Goal: Task Accomplishment & Management: Complete application form

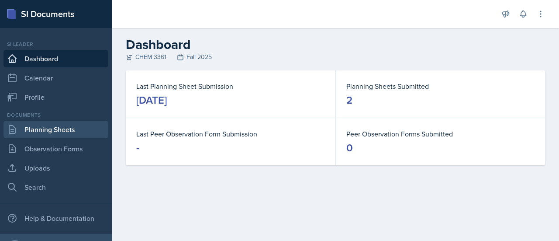
click at [48, 128] on link "Planning Sheets" at bounding box center [55, 129] width 105 height 17
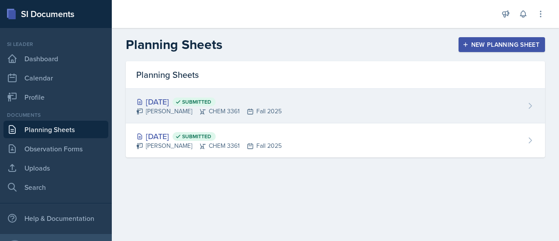
click at [300, 105] on div "[DATE] Submitted [PERSON_NAME] CHEM 3361 Fall 2025" at bounding box center [335, 106] width 419 height 35
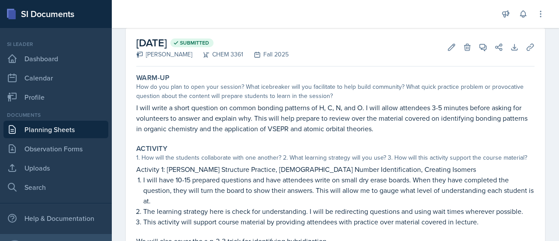
scroll to position [41, 0]
click at [324, 152] on div "1. How will the students collaborate with one another? 2. What learning strateg…" at bounding box center [335, 156] width 398 height 9
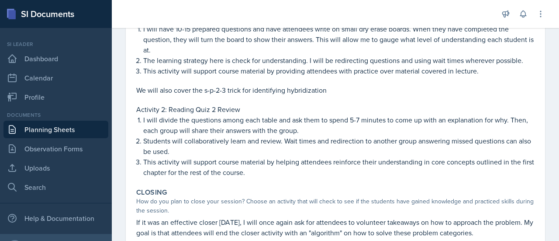
scroll to position [197, 0]
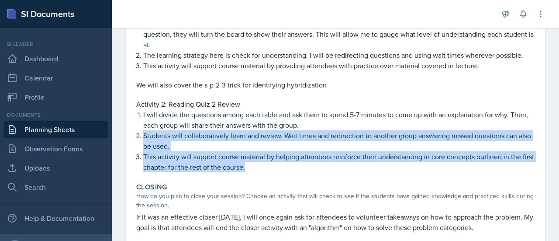
drag, startPoint x: 142, startPoint y: 138, endPoint x: 300, endPoint y: 162, distance: 160.3
click at [300, 162] on ol "I will divide the questions among each table and ask them to spend 5-7 minutes …" at bounding box center [338, 140] width 391 height 63
copy ol "Students will collaboratively learn and review. Wait times and redirection to a…"
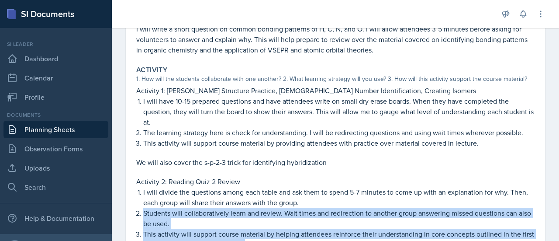
scroll to position [119, 0]
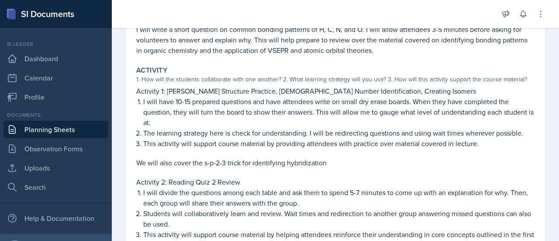
click at [253, 113] on p "I will have 10-15 prepared questions and have attendees write on small dry eras…" at bounding box center [338, 111] width 391 height 31
click at [152, 76] on div "1. How will the students collaborate with one another? 2. What learning strateg…" at bounding box center [335, 79] width 398 height 9
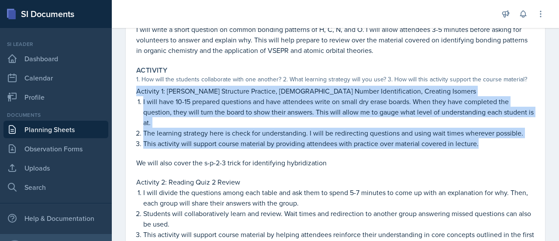
drag, startPoint x: 138, startPoint y: 89, endPoint x: 495, endPoint y: 143, distance: 361.3
click at [495, 143] on div "Activity 1: [PERSON_NAME] Structure Practice, Steric Number Identification, Cre…" at bounding box center [335, 127] width 398 height 82
copy div "Activity 1: [PERSON_NAME] Structure Practice, Steric Number Identification, Cre…"
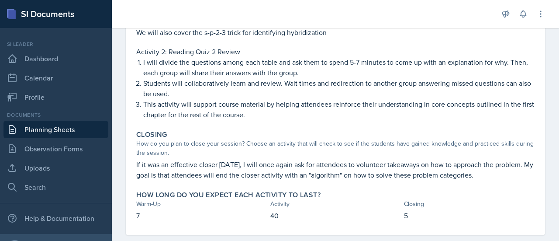
scroll to position [263, 0]
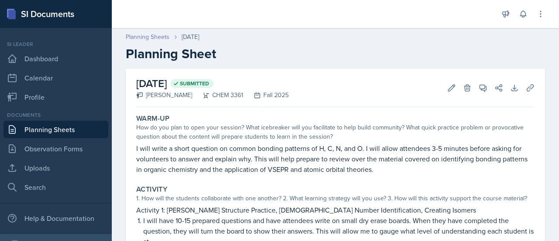
click at [152, 41] on link "Planning Sheets" at bounding box center [148, 36] width 44 height 9
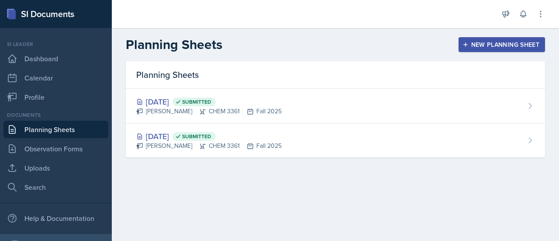
click at [506, 41] on div "New Planning Sheet" at bounding box center [501, 44] width 75 height 7
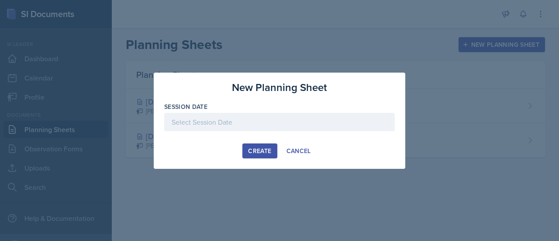
click at [268, 117] on div at bounding box center [279, 122] width 231 height 18
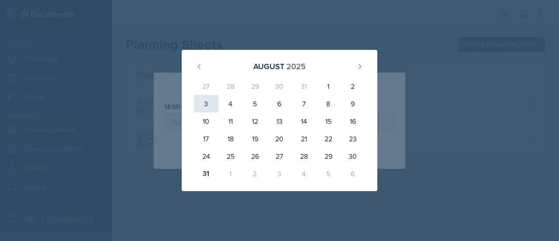
click at [209, 103] on div "3" at bounding box center [206, 103] width 24 height 17
type input "[DATE]"
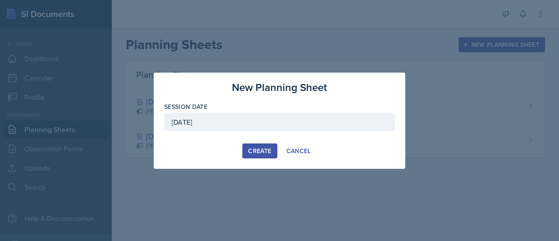
click at [264, 148] on div "Create" at bounding box center [259, 150] width 23 height 7
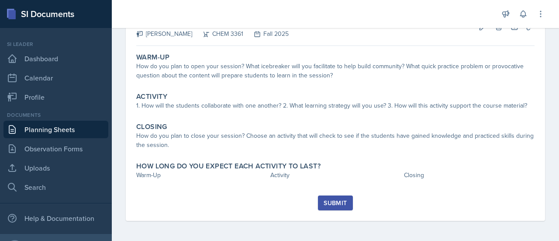
scroll to position [52, 0]
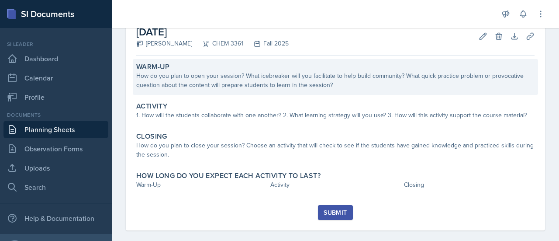
click at [403, 76] on div "How do you plan to open your session? What icebreaker will you facilitate to he…" at bounding box center [335, 80] width 398 height 18
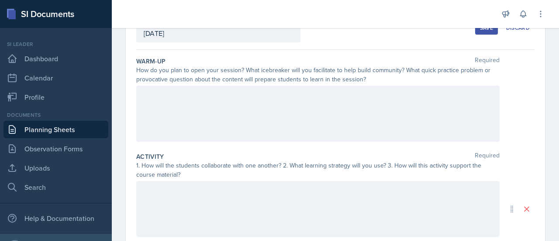
scroll to position [0, 0]
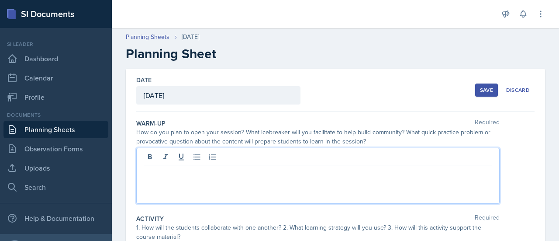
click at [310, 154] on div at bounding box center [317, 176] width 363 height 56
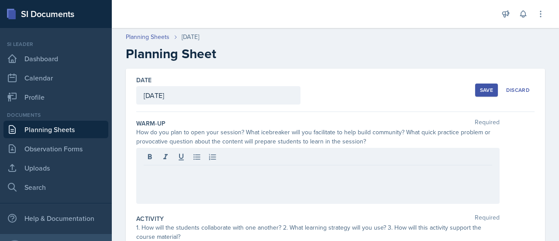
click at [310, 154] on div at bounding box center [318, 158] width 348 height 14
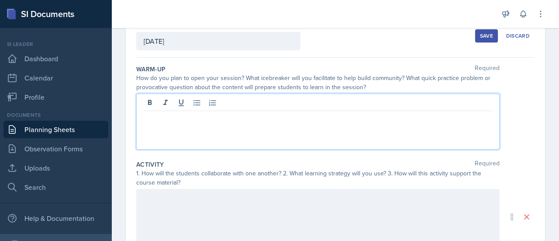
scroll to position [55, 0]
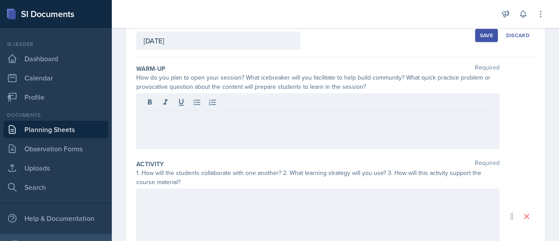
click at [304, 138] on div at bounding box center [317, 121] width 363 height 56
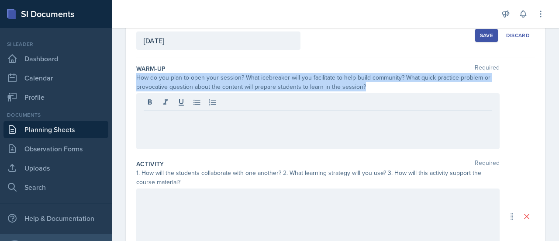
click at [304, 138] on div at bounding box center [317, 121] width 363 height 56
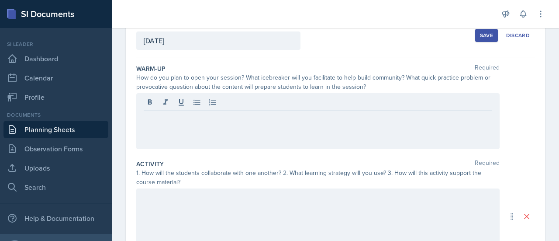
click at [304, 138] on div at bounding box center [317, 121] width 363 height 56
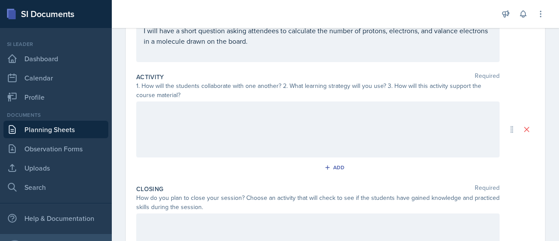
click at [338, 125] on div at bounding box center [317, 129] width 363 height 56
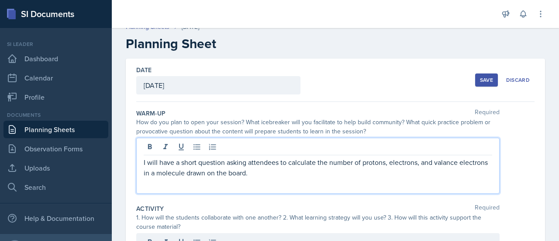
scroll to position [25, 0]
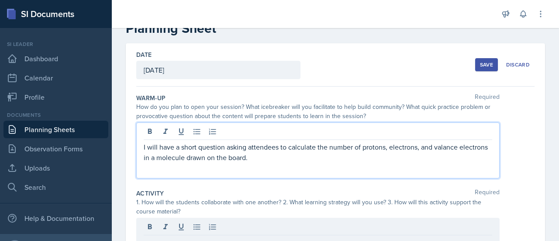
click at [317, 161] on p "I will have a short question asking attendees to calculate the number of proton…" at bounding box center [318, 151] width 348 height 21
click at [191, 157] on p "I will have a short question asking attendees to calculate the number of proton…" at bounding box center [318, 151] width 348 height 21
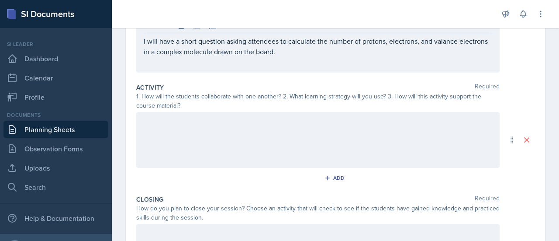
click at [191, 157] on div at bounding box center [317, 140] width 363 height 56
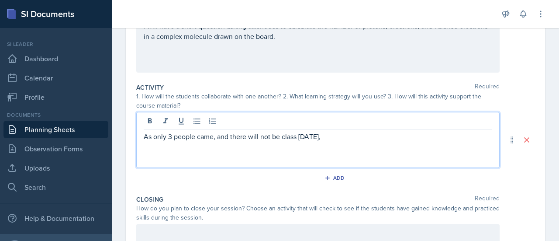
click at [212, 136] on p "As only 3 people came, and there will not be class on Monday," at bounding box center [318, 136] width 348 height 10
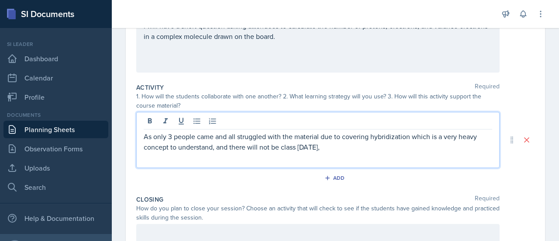
click at [351, 147] on p "As only 3 people came and all struggled with the material due to covering hybri…" at bounding box center [318, 141] width 348 height 21
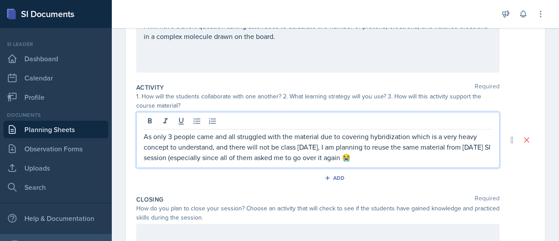
click at [410, 158] on p "As only 3 people came and all struggled with the material due to covering hybri…" at bounding box center [318, 146] width 348 height 31
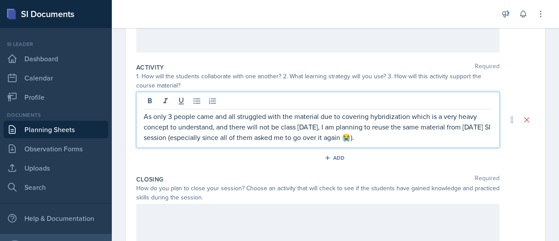
scroll to position [155, 0]
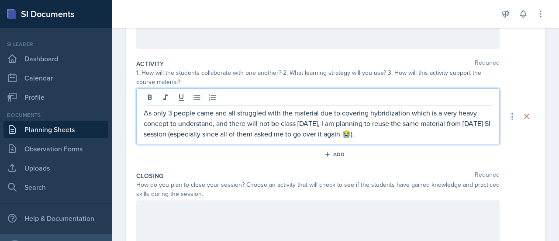
click at [252, 135] on p "As only 3 people came and all struggled with the material due to covering hybri…" at bounding box center [318, 122] width 348 height 31
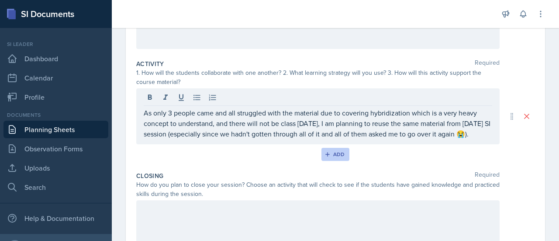
click at [328, 158] on div "Add" at bounding box center [335, 154] width 19 height 7
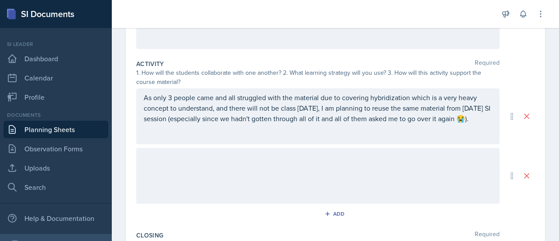
click at [274, 164] on div at bounding box center [317, 176] width 363 height 56
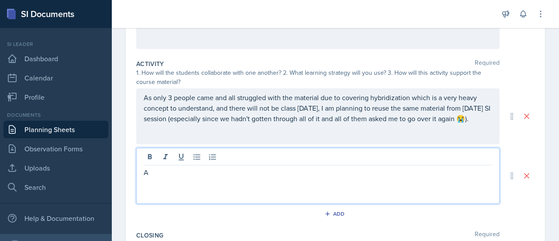
scroll to position [169, 0]
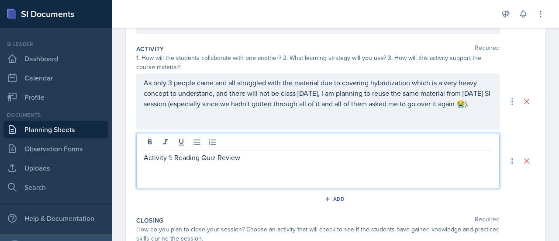
click at [285, 171] on p at bounding box center [318, 167] width 348 height 10
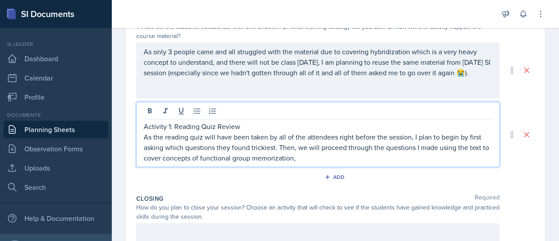
scroll to position [202, 0]
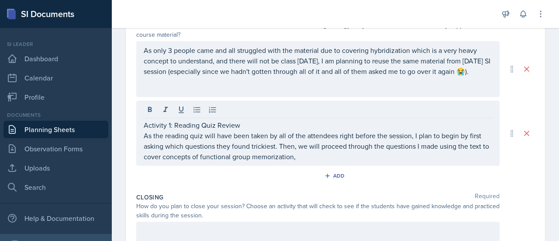
click at [357, 162] on div "Activity 1: Reading Quiz Review As the reading quiz will have been taken by all…" at bounding box center [317, 132] width 363 height 65
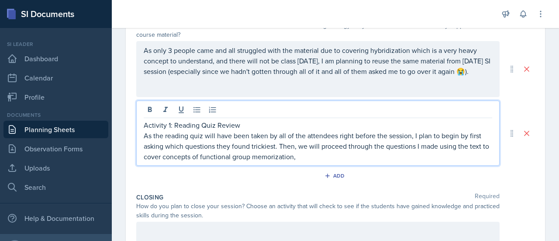
click at [362, 150] on p "As the reading quiz will have been taken by all of the attendees right before t…" at bounding box center [318, 145] width 348 height 31
click at [334, 154] on p "As the reading quiz will have been taken by all of the attendees right before t…" at bounding box center [318, 145] width 348 height 31
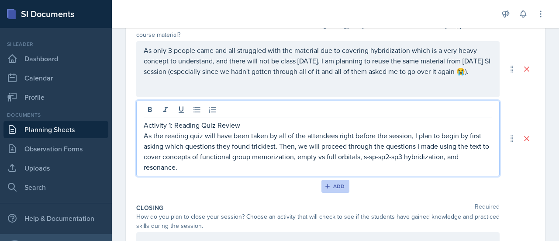
click at [333, 186] on div "Add" at bounding box center [335, 186] width 19 height 7
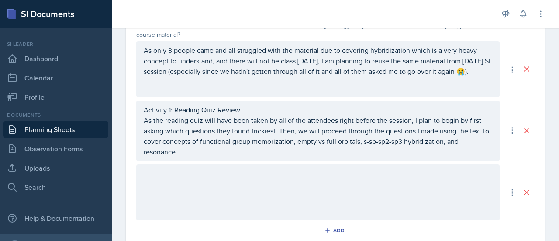
click at [332, 186] on div at bounding box center [317, 192] width 363 height 56
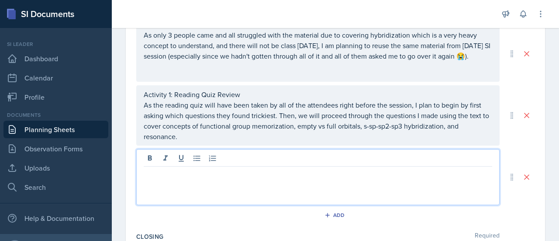
scroll to position [232, 0]
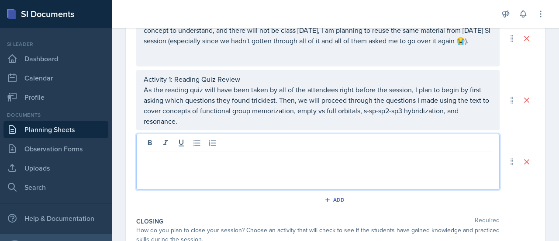
click at [269, 124] on p "As the reading quiz will have been taken by all of the attendees right before t…" at bounding box center [318, 105] width 348 height 42
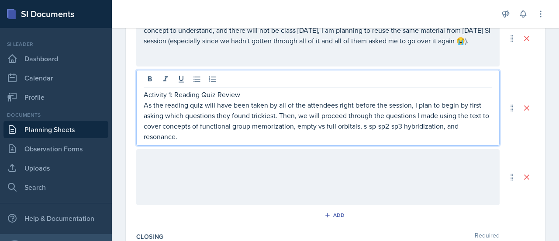
click at [244, 132] on p "As the reading quiz will have been taken by all of the attendees right before t…" at bounding box center [318, 121] width 348 height 42
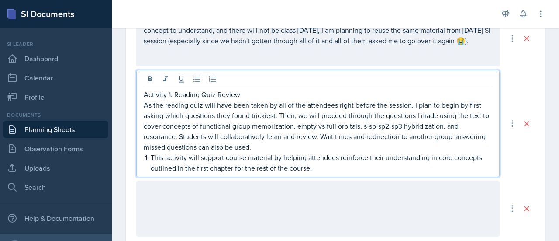
click at [342, 135] on p "As the reading quiz will have been taken by all of the attendees right before t…" at bounding box center [318, 126] width 348 height 52
click at [319, 138] on p "As the reading quiz will have been taken by all of the attendees right before t…" at bounding box center [318, 126] width 348 height 52
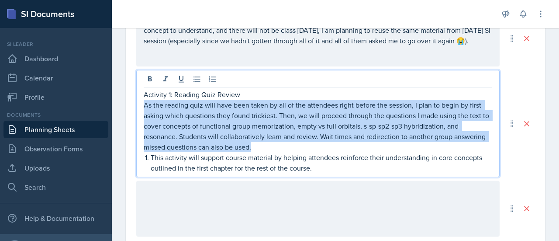
click at [319, 138] on p "As the reading quiz will have been taken by all of the attendees right before t…" at bounding box center [318, 126] width 348 height 52
click at [283, 127] on p "As the reading quiz will have been taken by all of the attendees right before t…" at bounding box center [318, 126] width 348 height 52
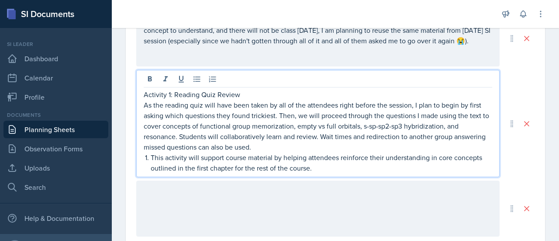
click at [273, 131] on p "As the reading quiz will have been taken by all of the attendees right before t…" at bounding box center [318, 126] width 348 height 52
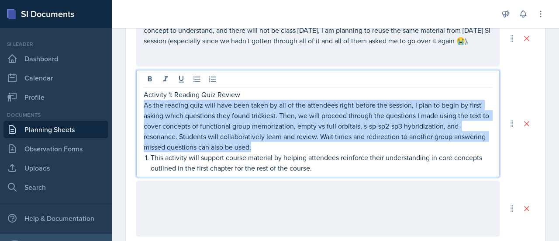
click at [273, 131] on p "As the reading quiz will have been taken by all of the attendees right before t…" at bounding box center [318, 126] width 348 height 52
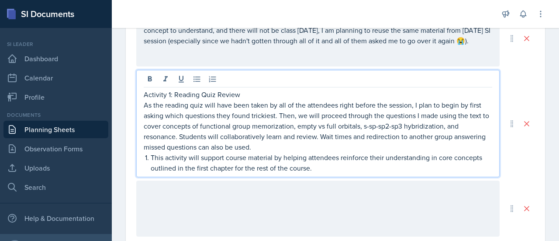
click at [331, 144] on p "As the reading quiz will have been taken by all of the attendees right before t…" at bounding box center [318, 126] width 348 height 52
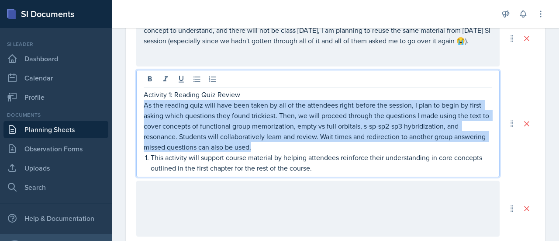
click at [331, 144] on p "As the reading quiz will have been taken by all of the attendees right before t…" at bounding box center [318, 126] width 348 height 52
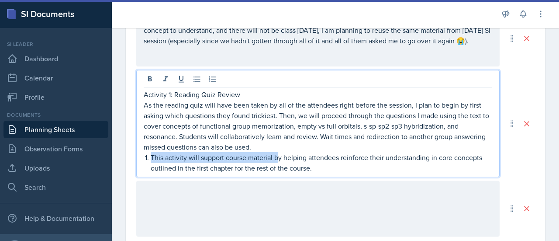
drag, startPoint x: 331, startPoint y: 144, endPoint x: 278, endPoint y: 152, distance: 53.9
click at [278, 152] on div "Activity 1: Reading Quiz Review As the reading quiz will have been taken by all…" at bounding box center [318, 131] width 348 height 84
click at [348, 143] on p "As the reading quiz will have been taken by all of the attendees right before t…" at bounding box center [318, 126] width 348 height 52
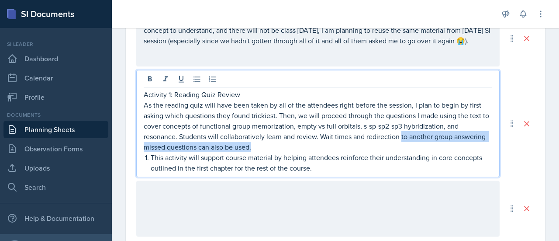
drag, startPoint x: 348, startPoint y: 143, endPoint x: 400, endPoint y: 135, distance: 53.0
click at [400, 135] on p "As the reading quiz will have been taken by all of the attendees right before t…" at bounding box center [318, 126] width 348 height 52
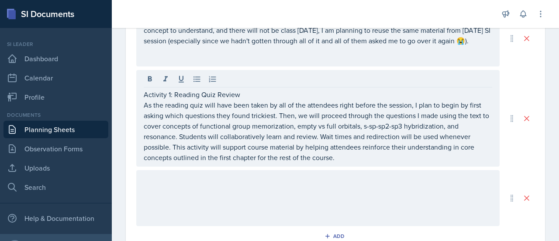
click at [374, 163] on div "Activity 1: Reading Quiz Review As the reading quiz will have been taken by all…" at bounding box center [317, 118] width 363 height 97
click at [248, 168] on div "As only 3 people came and all struggled with the material due to covering hybri…" at bounding box center [335, 117] width 398 height 215
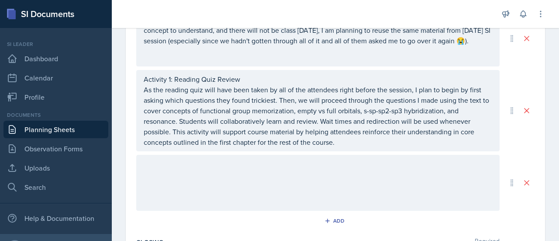
click at [241, 156] on div at bounding box center [317, 183] width 363 height 56
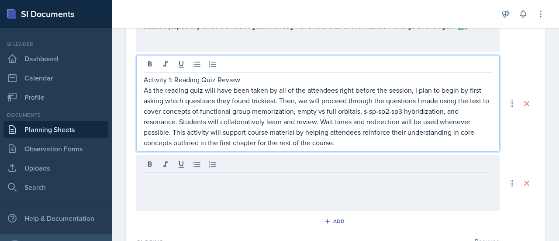
scroll to position [262, 0]
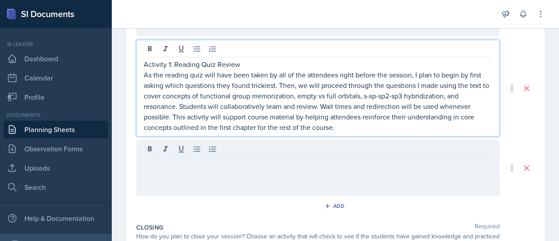
click at [251, 117] on p "As the reading quiz will have been taken by all of the attendees right before t…" at bounding box center [318, 100] width 348 height 63
click at [377, 121] on p "As the reading quiz will have been taken by all of the attendees right before t…" at bounding box center [318, 100] width 348 height 63
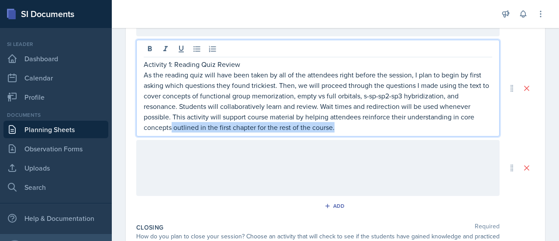
drag, startPoint x: 353, startPoint y: 125, endPoint x: 171, endPoint y: 128, distance: 182.1
click at [171, 128] on p "As the reading quiz will have been taken by all of the attendees right before t…" at bounding box center [318, 100] width 348 height 63
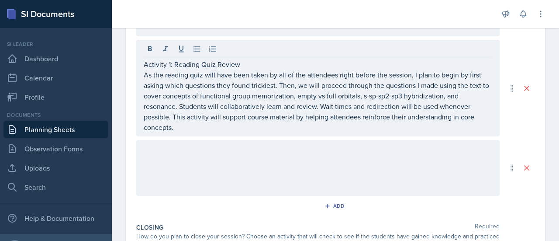
click at [419, 182] on div at bounding box center [317, 168] width 363 height 56
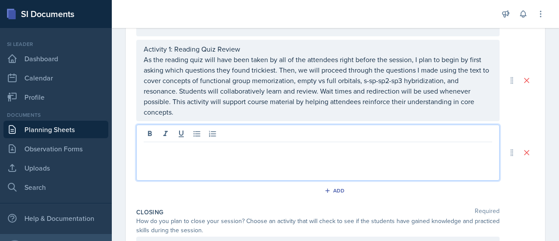
scroll to position [278, 0]
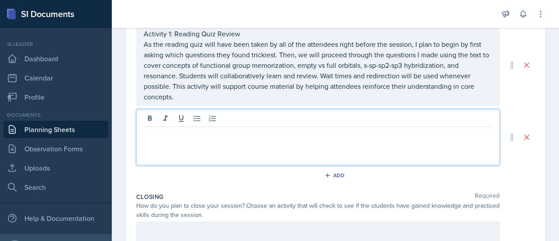
paste div
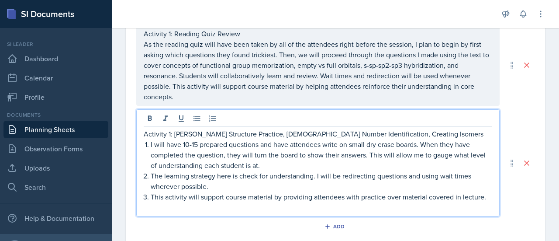
click at [169, 135] on p "Activity 1: [PERSON_NAME] Structure Practice, [DEMOGRAPHIC_DATA] Number Identif…" at bounding box center [318, 133] width 348 height 10
click at [294, 134] on p "Activity 2: Lewis Structure Practice, Steric Number Identification, Creating Is…" at bounding box center [318, 133] width 348 height 10
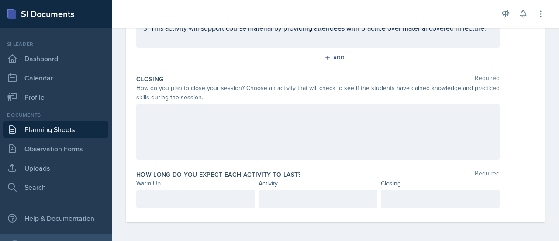
click at [297, 128] on div at bounding box center [317, 132] width 363 height 56
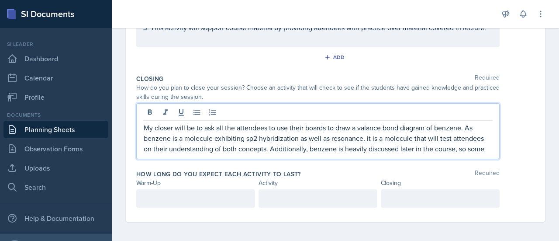
scroll to position [440, 0]
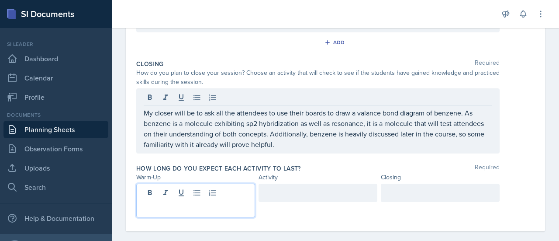
click at [201, 193] on div at bounding box center [195, 200] width 119 height 34
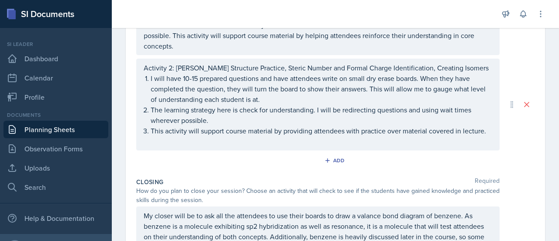
scroll to position [446, 0]
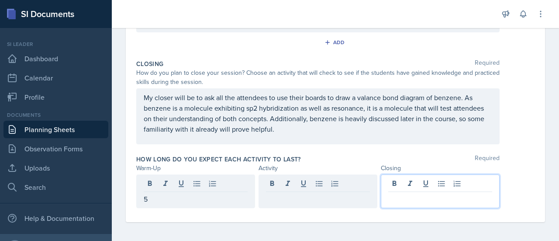
click at [418, 179] on div at bounding box center [440, 191] width 119 height 34
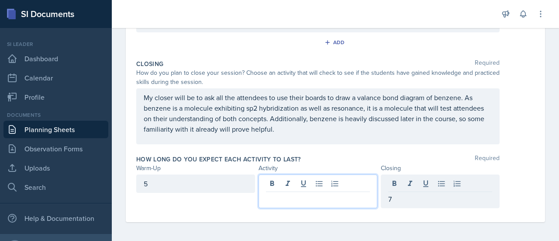
click at [287, 178] on div at bounding box center [318, 191] width 119 height 34
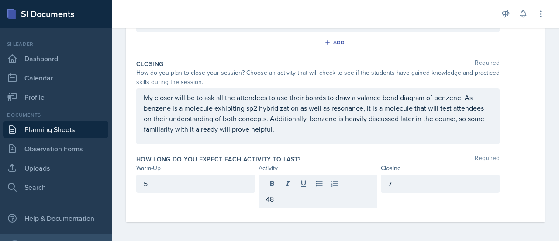
click at [510, 145] on div "Closing Required How do you plan to close your session? Choose an activity that…" at bounding box center [335, 103] width 398 height 95
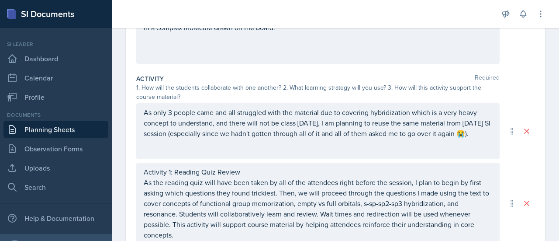
scroll to position [0, 0]
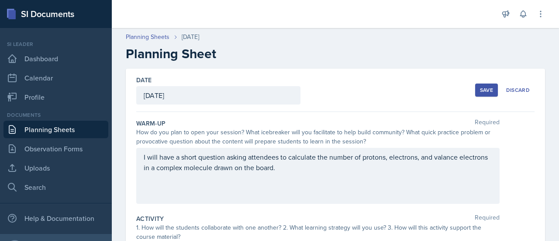
click at [489, 95] on button "Save" at bounding box center [486, 89] width 23 height 13
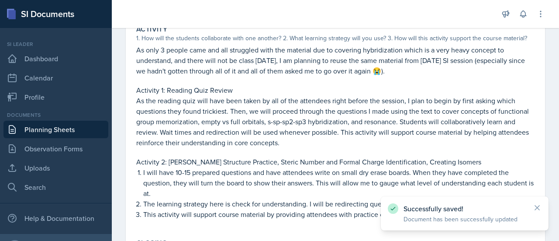
scroll to position [151, 0]
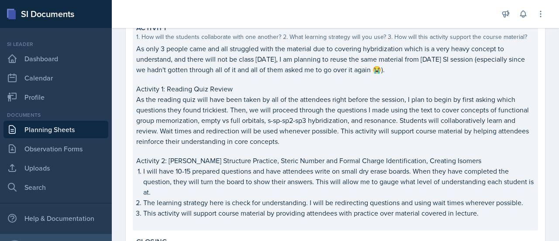
drag, startPoint x: 380, startPoint y: 129, endPoint x: 389, endPoint y: 144, distance: 18.1
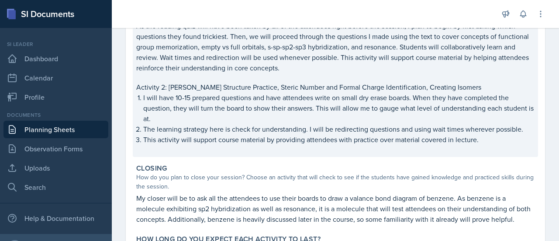
scroll to position [228, 0]
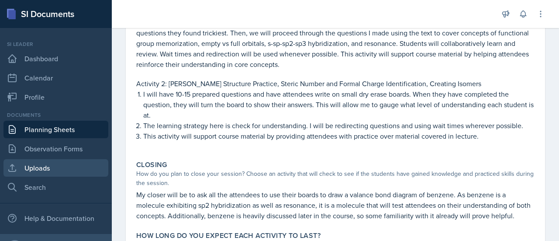
click at [57, 162] on link "Uploads" at bounding box center [55, 167] width 105 height 17
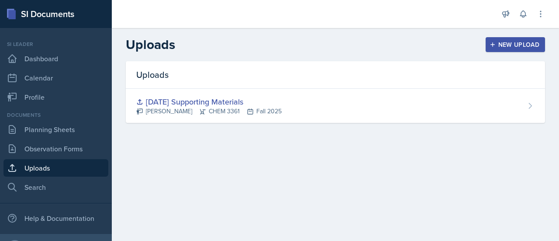
click at [532, 47] on div "New Upload" at bounding box center [515, 44] width 48 height 7
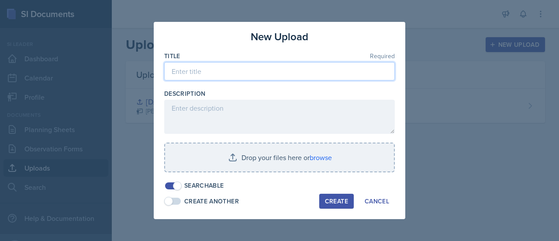
click at [332, 75] on input at bounding box center [279, 71] width 231 height 18
type input "Sep 3 Agenda and Written Q's"
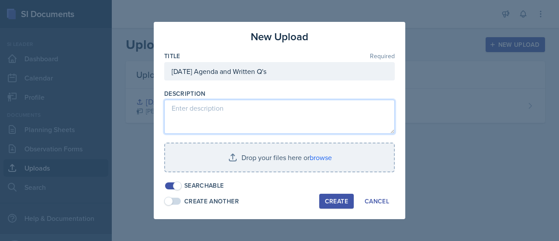
click at [252, 108] on textarea at bounding box center [279, 117] width 231 height 34
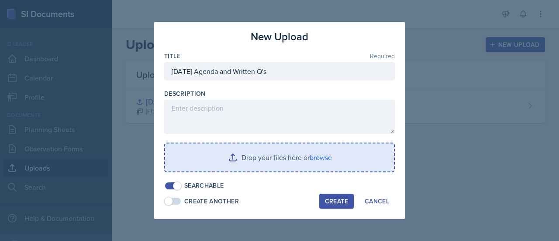
click at [338, 163] on input "file" at bounding box center [279, 157] width 229 height 28
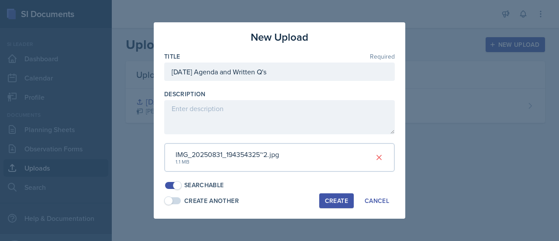
click at [344, 200] on div "Create" at bounding box center [336, 200] width 23 height 7
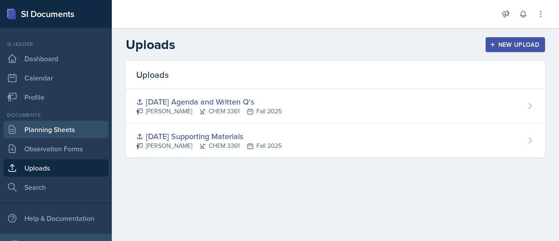
click at [60, 131] on link "Planning Sheets" at bounding box center [55, 129] width 105 height 17
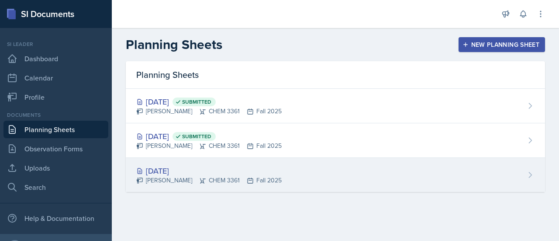
click at [358, 167] on div "Aug 3rd, 2025 Neha Prabakaran CHEM 3361 Fall 2025" at bounding box center [335, 175] width 419 height 34
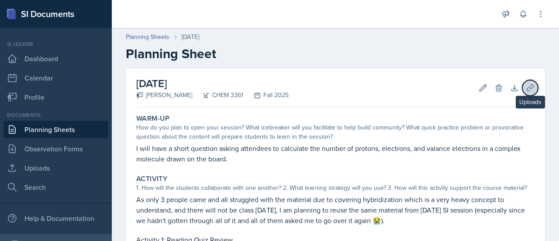
click at [527, 89] on icon at bounding box center [530, 87] width 9 height 9
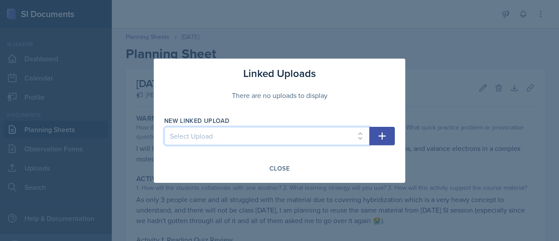
click at [300, 135] on select "Select Upload Aug 27th Supporting Materials Sep 3 Agenda and Written Q's" at bounding box center [266, 136] width 205 height 18
select select "ae907eb6-f690-4cf7-9aac-9d1222f10fa8"
click at [164, 127] on select "Select Upload Aug 27th Supporting Materials Sep 3 Agenda and Written Q's" at bounding box center [266, 136] width 205 height 18
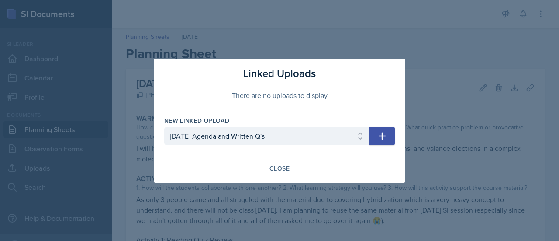
click at [385, 140] on icon "button" at bounding box center [382, 136] width 10 height 10
select select
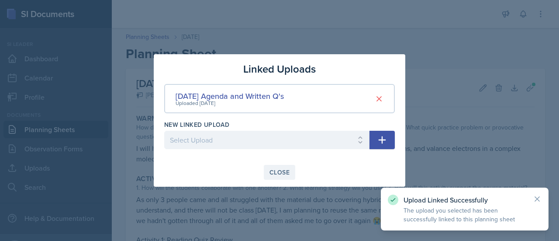
click at [274, 173] on div "Close" at bounding box center [279, 172] width 20 height 7
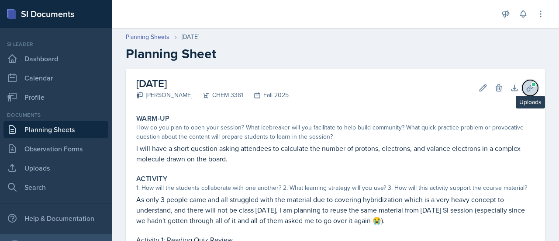
click at [531, 83] on span at bounding box center [533, 84] width 5 height 5
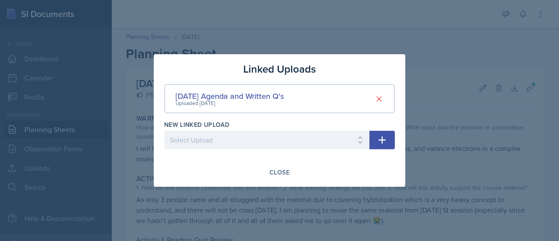
click at [508, 90] on div at bounding box center [279, 120] width 559 height 241
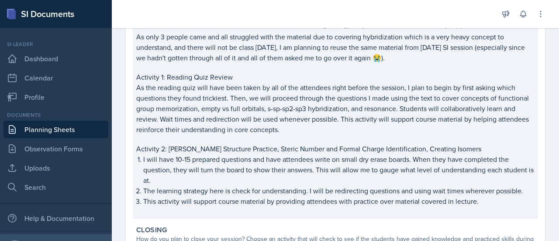
scroll to position [163, 0]
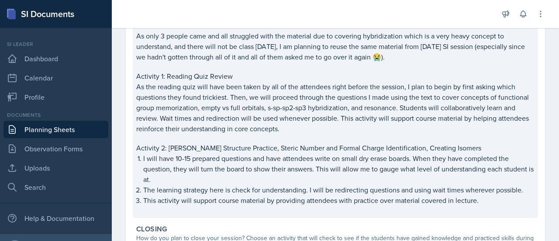
click at [418, 104] on p "As the reading quiz will have been taken by all of the attendees right before t…" at bounding box center [335, 107] width 398 height 52
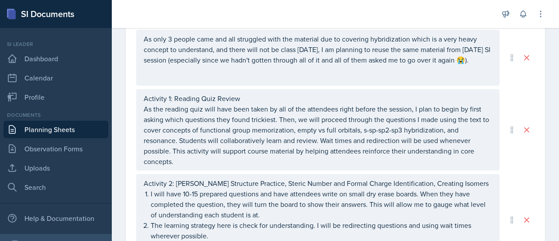
scroll to position [228, 0]
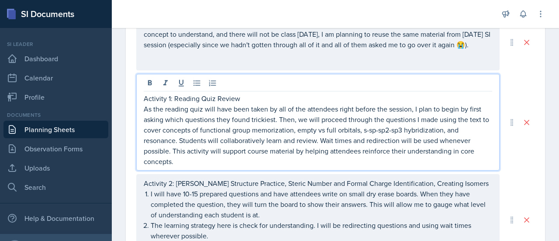
click at [276, 158] on p "As the reading quiz will have been taken by all of the attendees right before t…" at bounding box center [318, 135] width 348 height 63
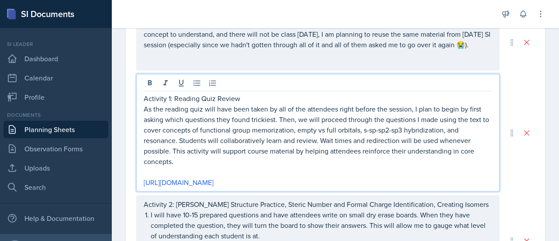
click at [276, 158] on p "As the reading quiz will have been taken by all of the attendees right before t…" at bounding box center [318, 135] width 348 height 63
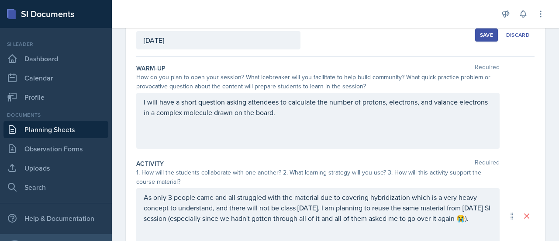
scroll to position [0, 0]
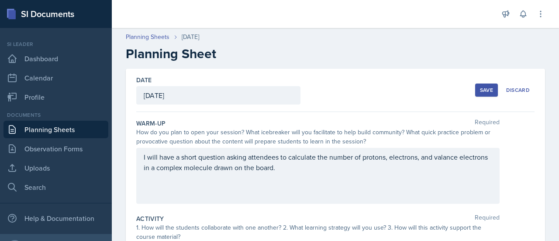
click at [483, 92] on div "Save" at bounding box center [486, 89] width 13 height 7
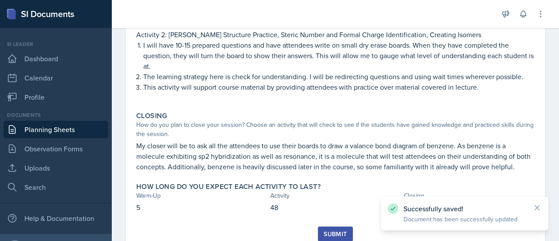
scroll to position [337, 0]
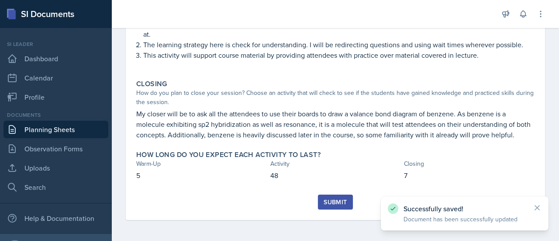
click at [334, 198] on div "Submit" at bounding box center [335, 201] width 23 height 7
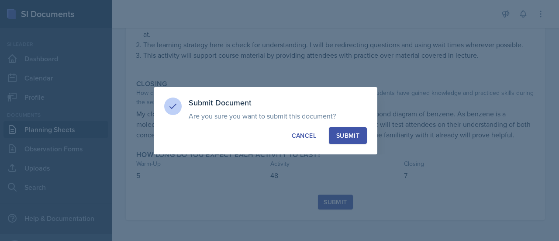
click at [357, 135] on div "Submit" at bounding box center [347, 135] width 23 height 9
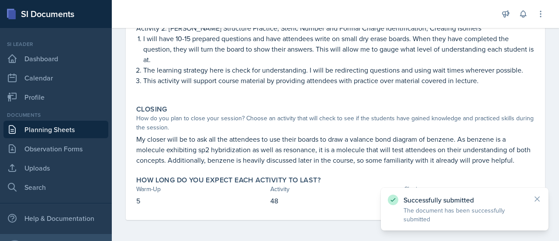
scroll to position [0, 0]
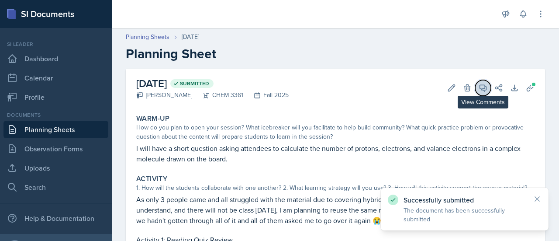
click at [480, 89] on icon at bounding box center [483, 88] width 7 height 7
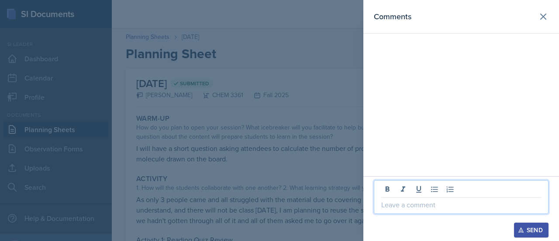
click at [508, 207] on p at bounding box center [461, 204] width 160 height 10
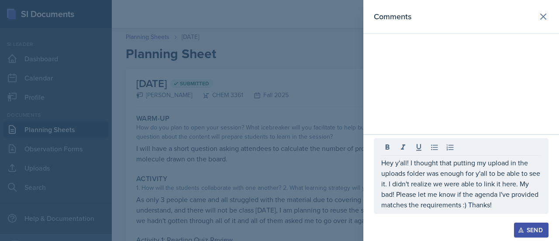
click at [522, 234] on button "Send" at bounding box center [531, 229] width 35 height 15
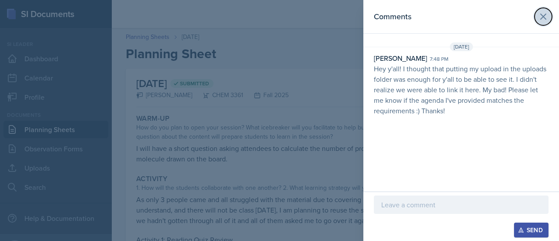
click at [543, 18] on icon at bounding box center [543, 16] width 10 height 10
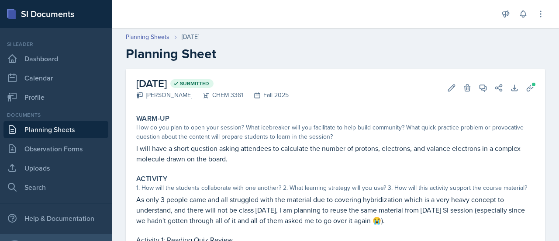
click at [73, 127] on link "Planning Sheets" at bounding box center [55, 129] width 105 height 17
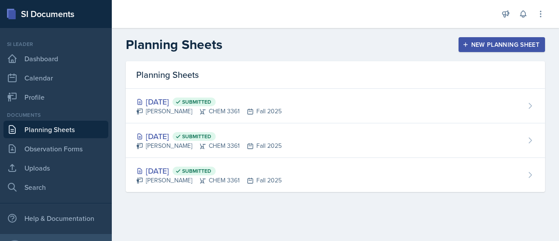
click at [516, 43] on div "New Planning Sheet" at bounding box center [501, 44] width 75 height 7
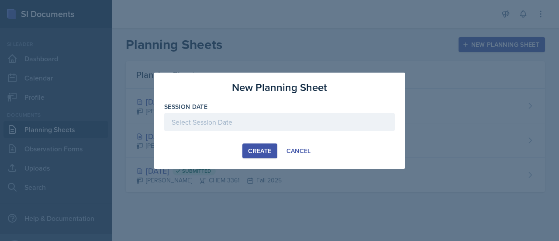
click at [310, 136] on div at bounding box center [279, 135] width 231 height 9
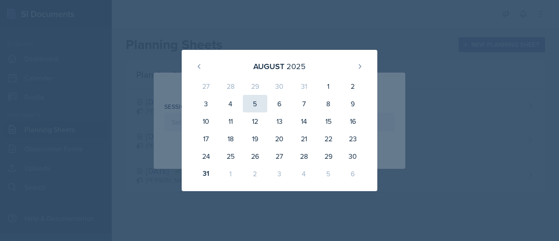
click at [257, 104] on div "5" at bounding box center [255, 103] width 24 height 17
type input "August 5th, 2025"
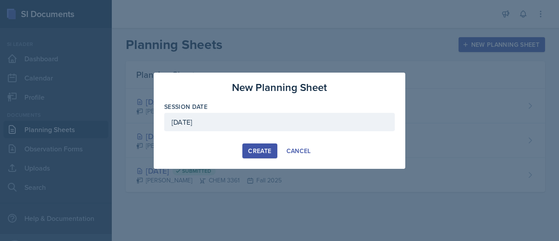
click at [258, 144] on button "Create" at bounding box center [259, 150] width 35 height 15
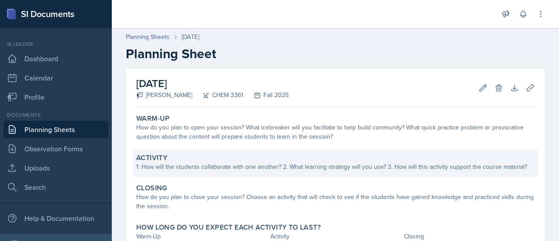
click at [391, 170] on div "1. How will the students collaborate with one another? 2. What learning strateg…" at bounding box center [335, 166] width 398 height 9
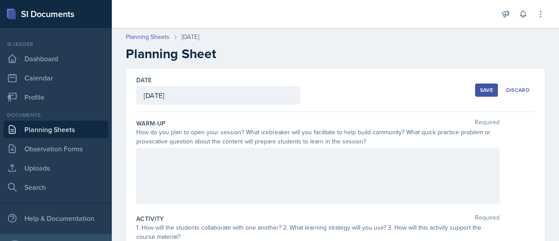
click at [324, 171] on div at bounding box center [317, 176] width 363 height 56
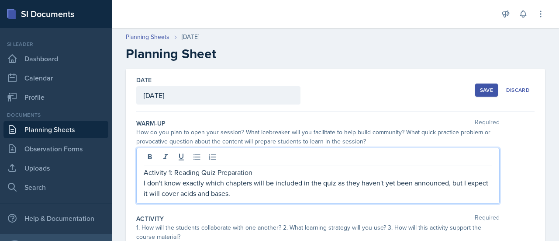
click at [464, 185] on p "I don't know exactly which chapters will be included in the quiz as they haven'…" at bounding box center [318, 187] width 348 height 21
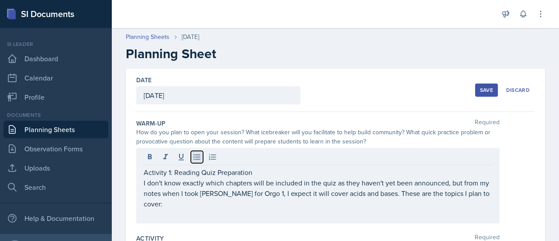
click at [198, 159] on icon at bounding box center [197, 156] width 9 height 9
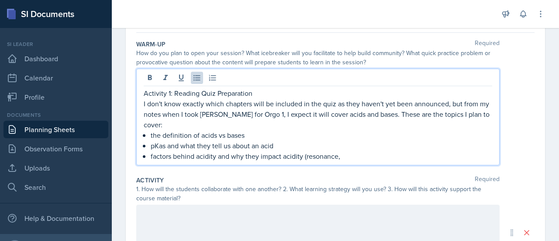
scroll to position [79, 0]
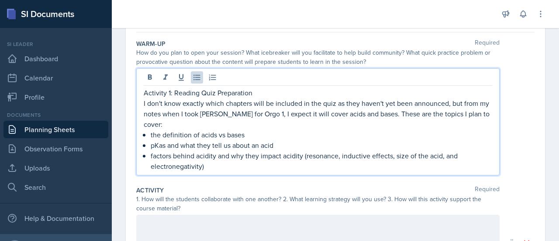
click at [397, 158] on p "factors behind acidity and why they impact acidity (resonance, inductive effect…" at bounding box center [322, 160] width 342 height 21
click at [250, 101] on p "I don't know exactly which chapters will be included in the quiz as they haven'…" at bounding box center [318, 113] width 348 height 31
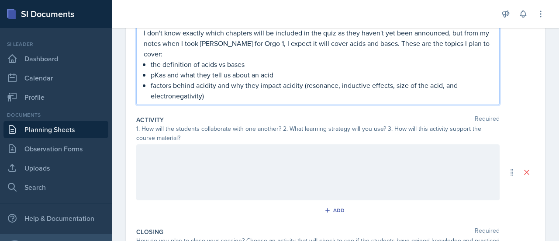
scroll to position [151, 0]
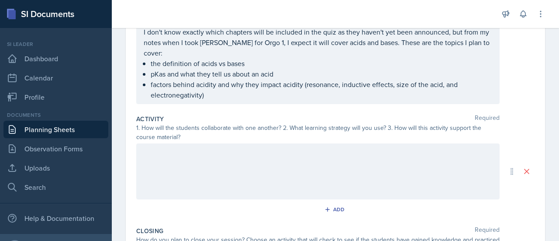
click at [250, 101] on div "Activity 1: Reading Quiz Preparation I don't know exactly which chapters will b…" at bounding box center [317, 50] width 363 height 107
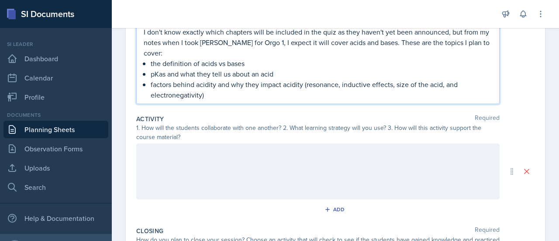
click at [249, 96] on p "factors behind acidity and why they impact acidity (resonance, inductive effect…" at bounding box center [322, 89] width 342 height 21
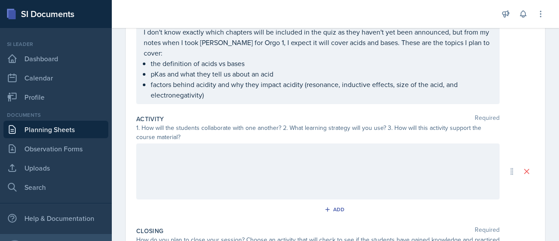
click at [211, 173] on div at bounding box center [317, 171] width 363 height 56
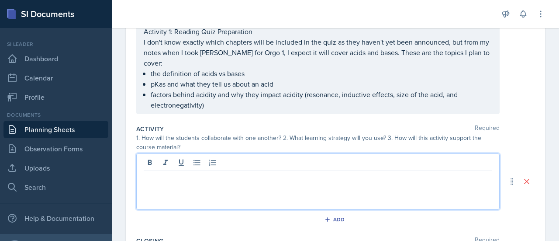
scroll to position [122, 0]
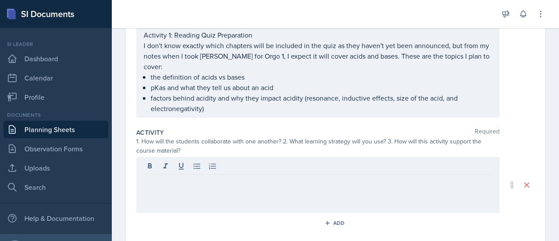
click at [225, 194] on div at bounding box center [317, 185] width 363 height 56
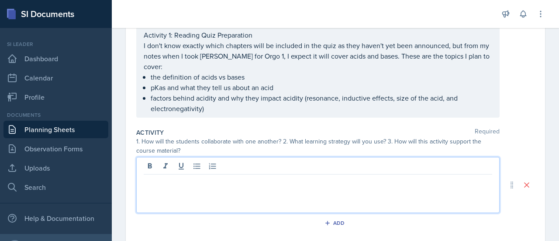
click at [225, 194] on div at bounding box center [317, 185] width 363 height 56
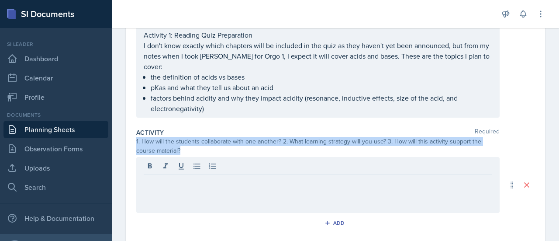
click at [225, 194] on div at bounding box center [317, 185] width 363 height 56
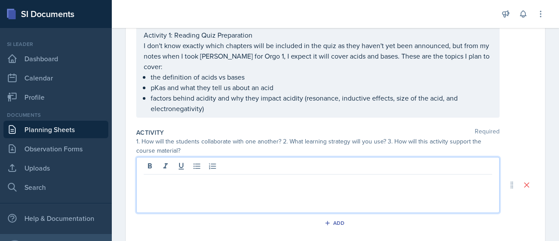
click at [201, 180] on p at bounding box center [318, 181] width 348 height 10
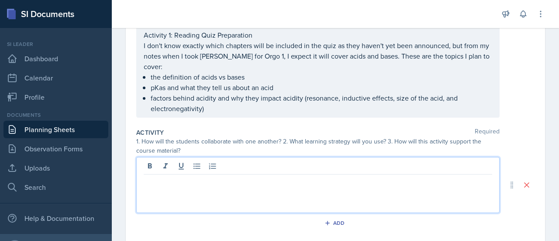
scroll to position [137, 0]
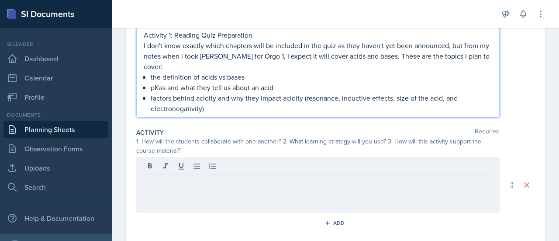
click at [311, 73] on p "the definition of acids vs bases" at bounding box center [322, 77] width 342 height 10
click at [266, 108] on p "factors behind acidity and why they impact acidity (resonance, inductive effect…" at bounding box center [322, 103] width 342 height 21
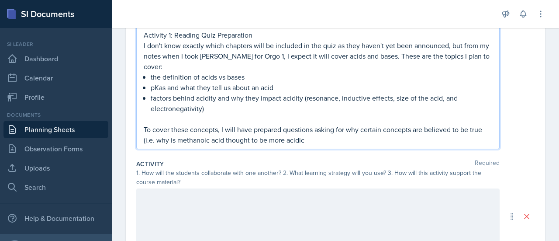
click at [163, 141] on p "To cover these concepts, I will have prepared questions asking for why certain …" at bounding box center [318, 134] width 348 height 21
drag, startPoint x: 307, startPoint y: 142, endPoint x: 493, endPoint y: 150, distance: 185.8
click at [493, 150] on div "Warm-Up Required How do you plan to open your session? What icebreaker will you…" at bounding box center [335, 67] width 398 height 178
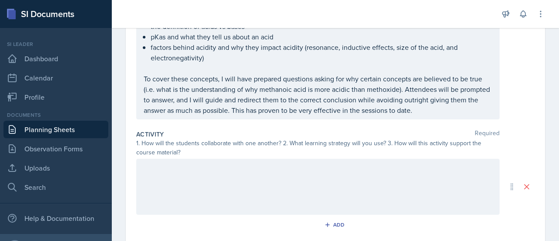
click at [355, 187] on div at bounding box center [317, 187] width 363 height 56
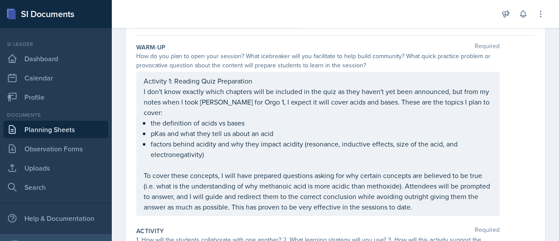
scroll to position [91, 0]
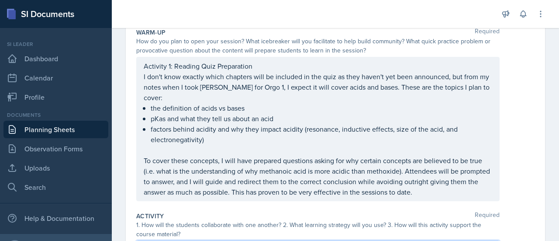
click at [355, 187] on p "To cover these concepts, I will have prepared questions asking for why certain …" at bounding box center [318, 176] width 348 height 42
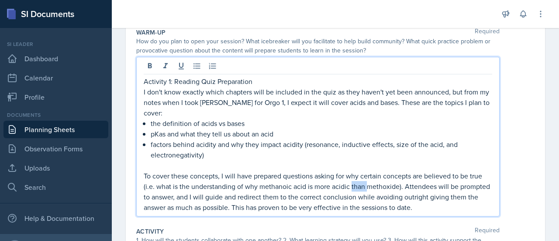
click at [355, 187] on p "To cover these concepts, I will have prepared questions asking for why certain …" at bounding box center [318, 191] width 348 height 42
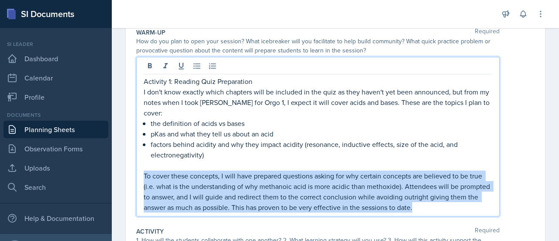
click at [355, 187] on p "To cover these concepts, I will have prepared questions asking for why certain …" at bounding box center [318, 191] width 348 height 42
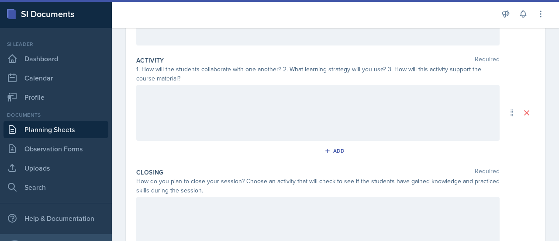
click at [304, 125] on div at bounding box center [317, 113] width 363 height 56
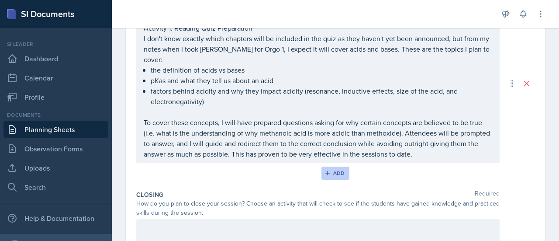
click at [336, 172] on div "Add" at bounding box center [335, 172] width 19 height 7
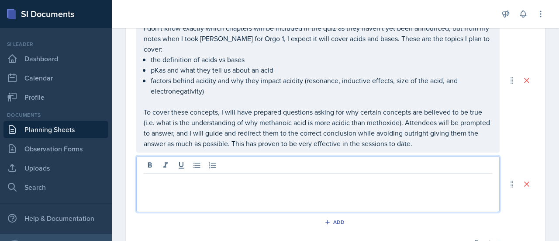
click at [232, 181] on p at bounding box center [318, 180] width 348 height 10
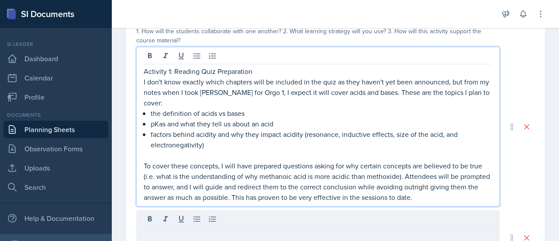
scroll to position [211, 0]
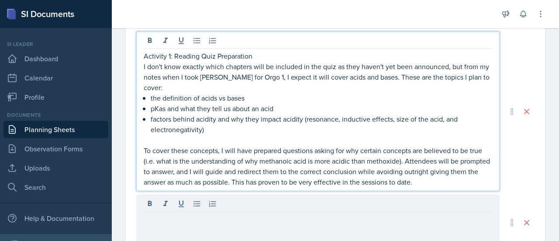
click at [335, 69] on p "I don't know exactly which chapters will be included in the quiz as they haven'…" at bounding box center [318, 76] width 348 height 31
click at [300, 124] on p "factors behind acidity and why they impact acidity (resonance, inductive effect…" at bounding box center [322, 124] width 342 height 21
click at [355, 62] on p "I don't know exactly which chapters will be included in the quiz on the as they…" at bounding box center [318, 76] width 348 height 31
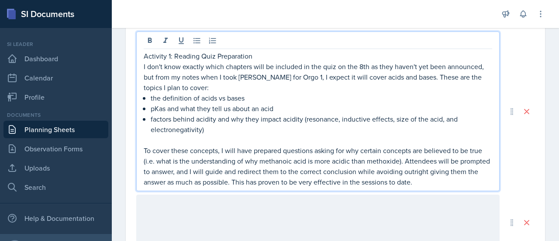
scroll to position [227, 0]
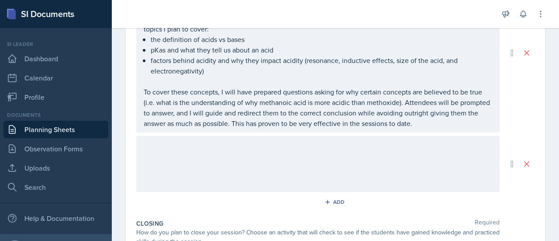
click at [358, 161] on div at bounding box center [317, 164] width 363 height 56
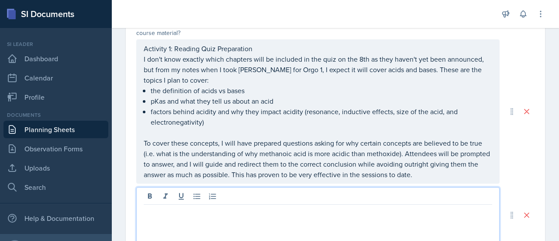
scroll to position [257, 0]
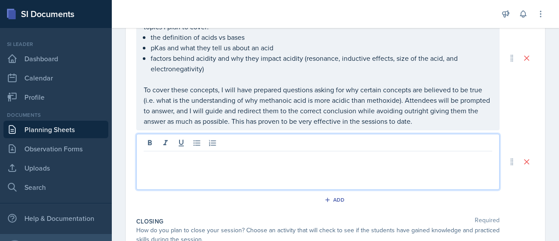
paste div
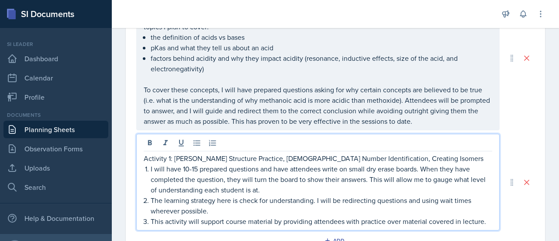
click at [168, 162] on p "Activity 1: [PERSON_NAME] Structure Practice, [DEMOGRAPHIC_DATA] Number Identif…" at bounding box center [318, 158] width 348 height 10
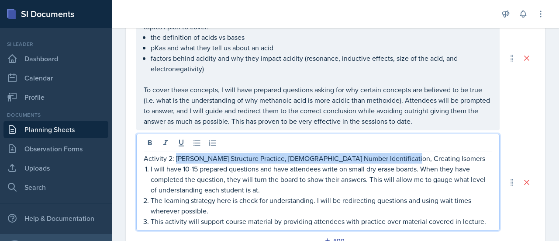
drag, startPoint x: 175, startPoint y: 158, endPoint x: 448, endPoint y: 151, distance: 273.0
click at [448, 151] on div "Activity 2: Lewis Structure Practice, Steric Number Identification, Creating Is…" at bounding box center [317, 182] width 363 height 97
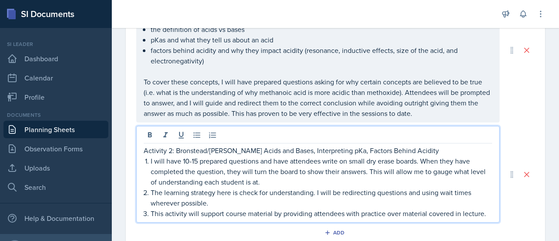
scroll to position [266, 0]
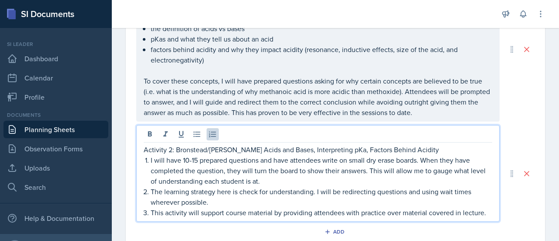
click at [225, 201] on p "The learning strategy here is check for understanding. I will be redirecting qu…" at bounding box center [322, 196] width 342 height 21
click at [151, 163] on li "I will have 10-15 prepared questions and have attendees write on small dry eras…" at bounding box center [322, 170] width 342 height 31
click at [419, 148] on p "Activity 2: Bronstead/Lewis Acids and Bases, Interpreting pKa, Factors Behind A…" at bounding box center [318, 149] width 348 height 10
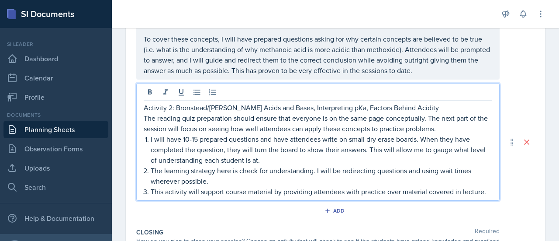
scroll to position [310, 0]
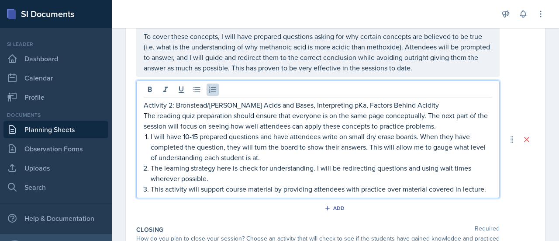
click at [342, 161] on p "I will have 10-15 prepared questions and have attendees write on small dry eras…" at bounding box center [322, 146] width 342 height 31
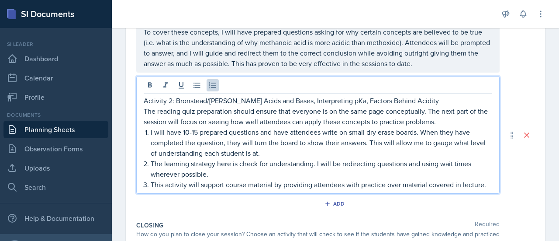
scroll to position [314, 0]
click at [328, 174] on p "The learning strategy here is check for understanding. I will be redirecting qu…" at bounding box center [322, 168] width 342 height 21
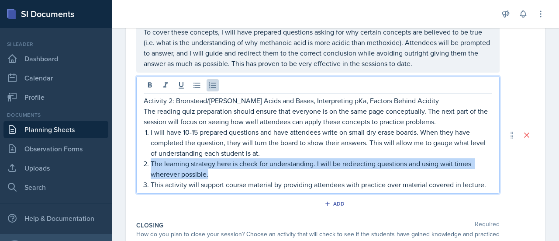
click at [328, 174] on p "The learning strategy here is check for understanding. I will be redirecting qu…" at bounding box center [322, 168] width 342 height 21
click at [372, 174] on p "The learning strategy here is check for understanding. I will be redirecting qu…" at bounding box center [322, 168] width 342 height 21
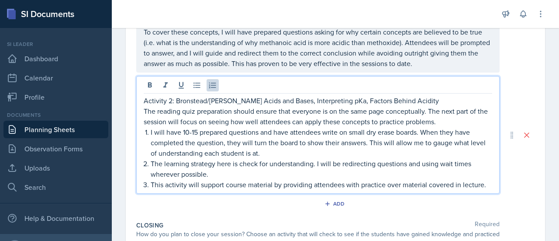
scroll to position [319, 0]
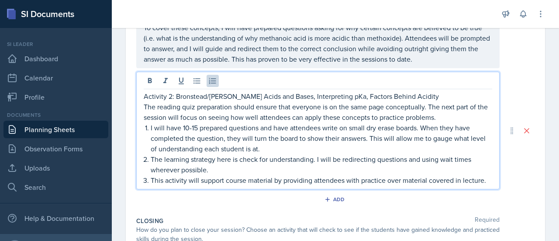
click at [309, 140] on p "I will have 10-15 prepared questions and have attendees write on small dry eras…" at bounding box center [322, 137] width 342 height 31
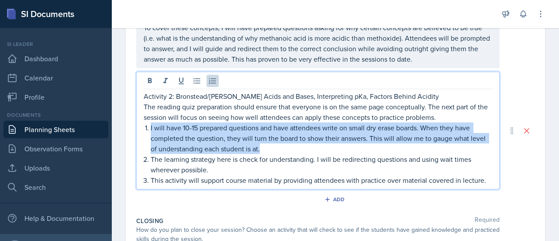
click at [309, 140] on p "I will have 10-15 prepared questions and have attendees write on small dry eras…" at bounding box center [322, 137] width 342 height 31
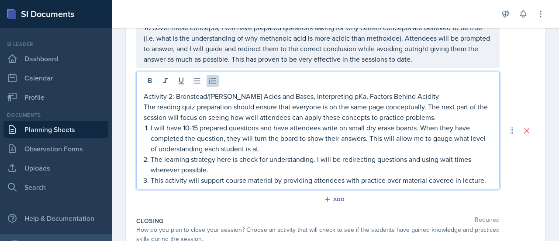
click at [309, 140] on p "I will have 10-15 prepared questions and have attendees write on small dry eras…" at bounding box center [322, 137] width 342 height 31
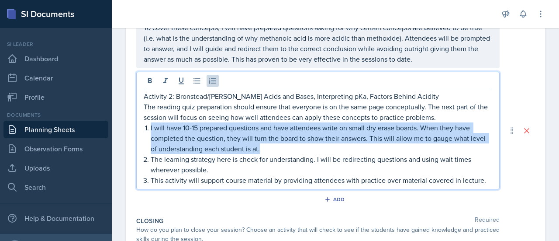
click at [309, 140] on p "I will have 10-15 prepared questions and have attendees write on small dry eras…" at bounding box center [322, 137] width 342 height 31
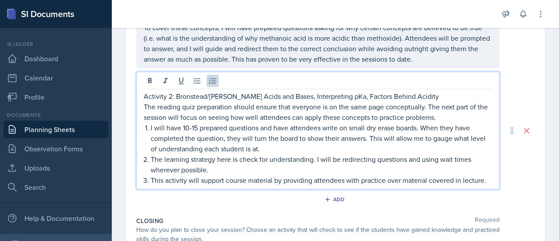
click at [287, 160] on p "The learning strategy here is check for understanding. I will be redirecting qu…" at bounding box center [322, 164] width 342 height 21
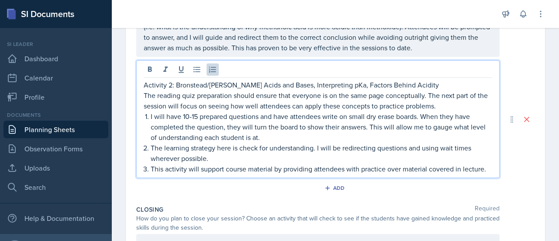
scroll to position [331, 0]
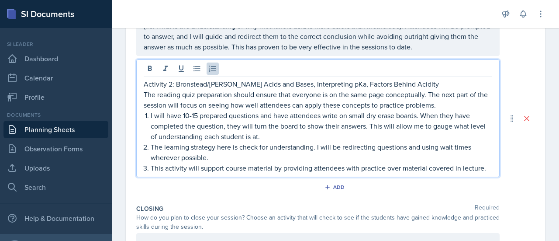
click at [287, 160] on p "The learning strategy here is check for understanding. I will be redirecting qu…" at bounding box center [322, 151] width 342 height 21
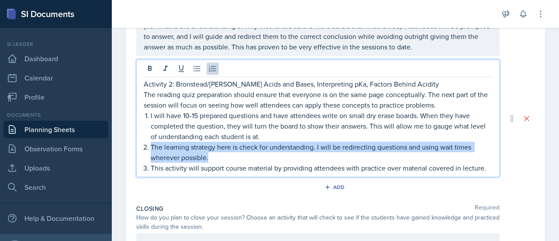
click at [287, 160] on p "The learning strategy here is check for understanding. I will be redirecting qu…" at bounding box center [322, 151] width 342 height 21
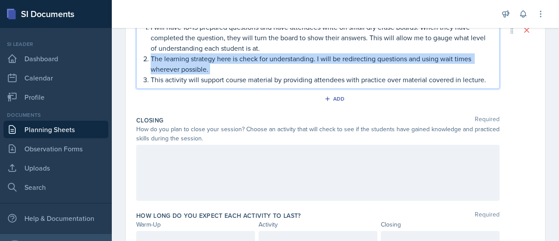
scroll to position [420, 0]
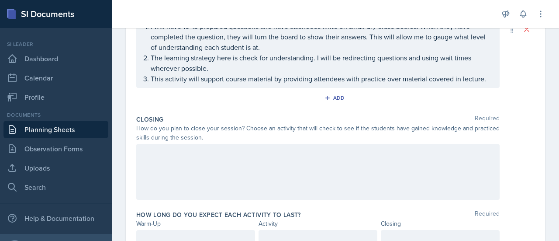
click at [287, 160] on div at bounding box center [317, 172] width 363 height 56
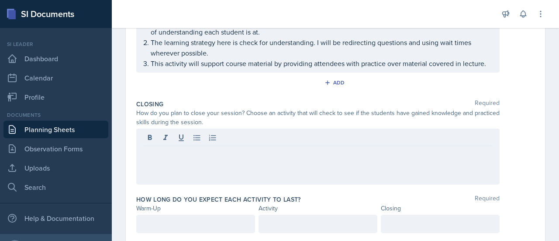
click at [287, 160] on div at bounding box center [317, 156] width 363 height 56
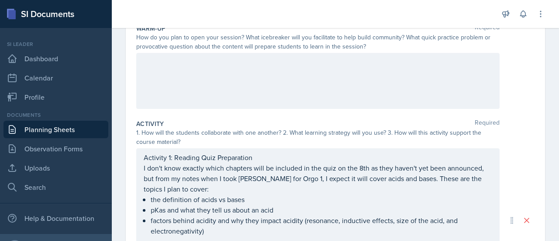
scroll to position [0, 0]
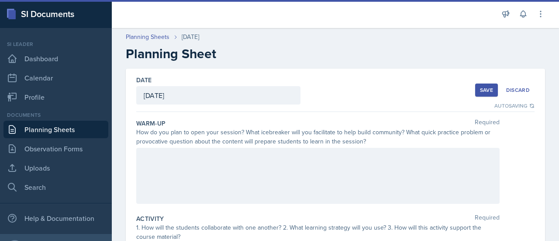
click at [291, 174] on div at bounding box center [317, 176] width 363 height 56
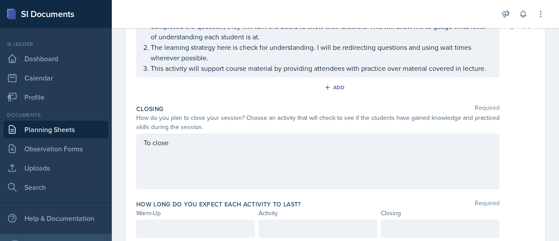
scroll to position [445, 0]
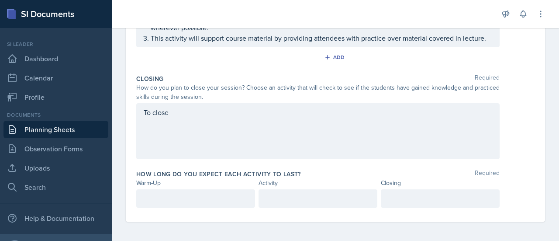
click at [306, 139] on div "To close" at bounding box center [317, 131] width 363 height 56
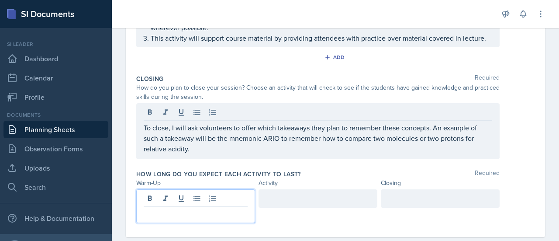
scroll to position [460, 0]
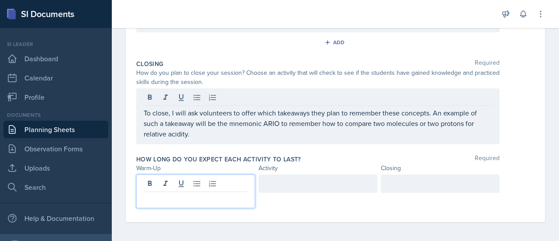
click at [181, 196] on p at bounding box center [196, 198] width 104 height 10
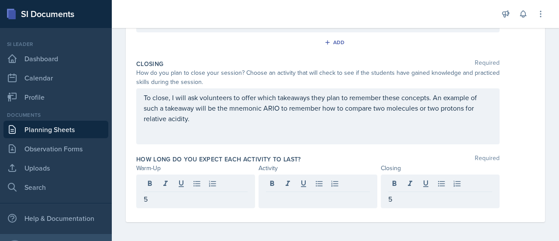
click at [290, 190] on div at bounding box center [318, 191] width 119 height 34
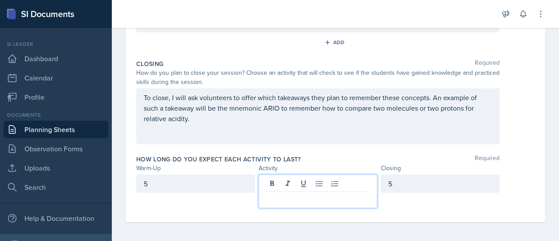
click at [290, 195] on p at bounding box center [318, 198] width 104 height 10
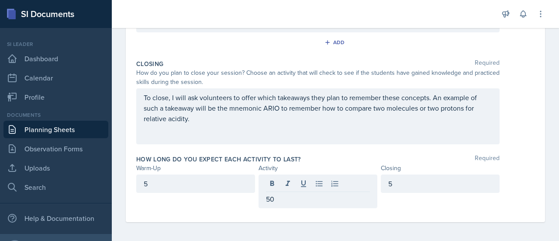
click at [349, 151] on div "How long do you expect each activity to last? Required Warm-Up Activity Closing…" at bounding box center [335, 183] width 398 height 64
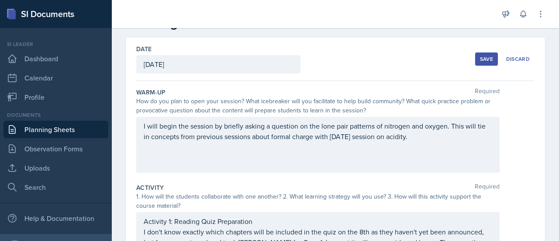
scroll to position [0, 0]
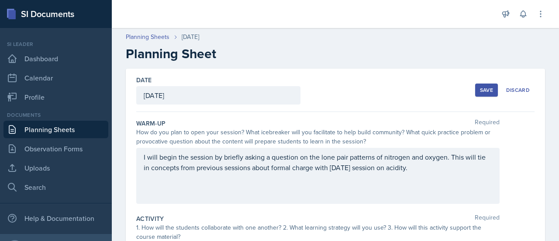
click at [482, 86] on div "Save" at bounding box center [486, 89] width 13 height 7
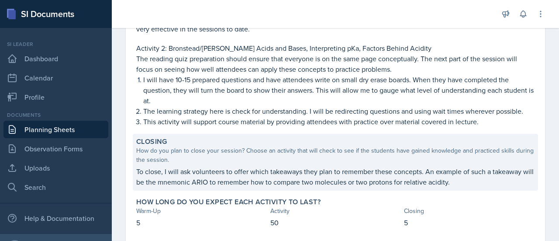
scroll to position [320, 0]
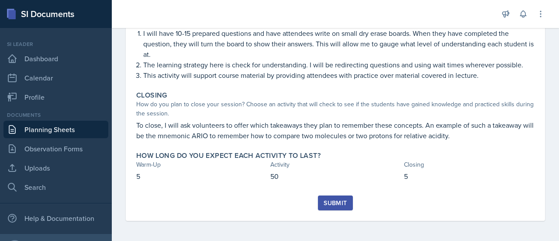
click at [329, 204] on div "Submit" at bounding box center [335, 202] width 23 height 7
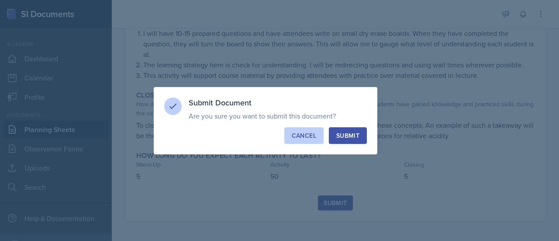
click at [292, 138] on div "Cancel" at bounding box center [304, 135] width 24 height 9
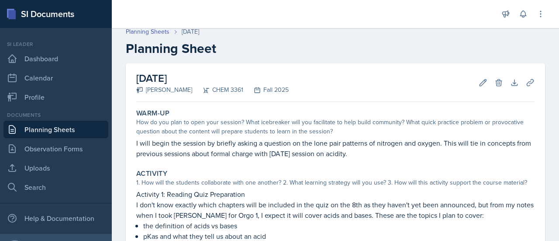
scroll to position [0, 0]
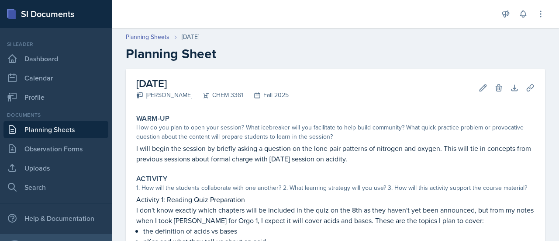
click at [218, 97] on div "CHEM 3361" at bounding box center [217, 94] width 51 height 9
click at [270, 99] on div "Fall 2025" at bounding box center [265, 94] width 45 height 9
click at [259, 94] on icon at bounding box center [257, 95] width 7 height 7
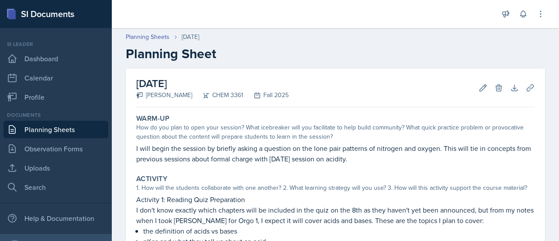
click at [152, 95] on div "[PERSON_NAME]" at bounding box center [164, 94] width 56 height 9
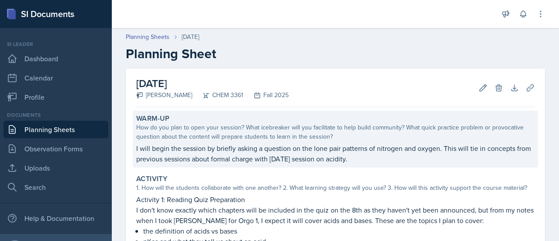
click at [174, 139] on div "How do you plan to open your session? What icebreaker will you facilitate to he…" at bounding box center [335, 132] width 398 height 18
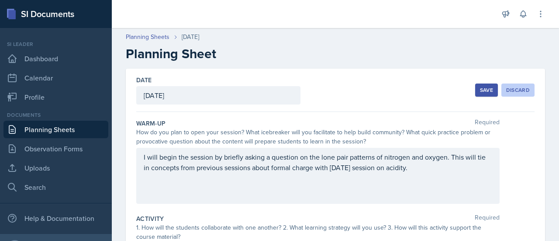
click at [523, 87] on div "Discard" at bounding box center [518, 89] width 24 height 7
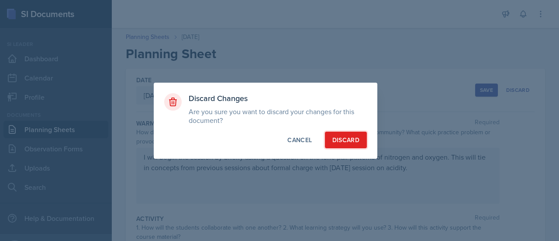
click at [352, 147] on button "Discard" at bounding box center [346, 139] width 42 height 17
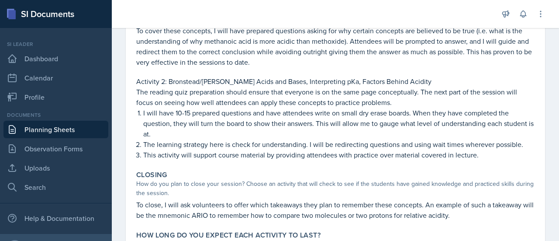
scroll to position [320, 0]
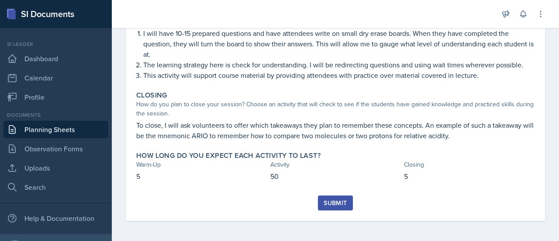
click at [335, 202] on div "Submit" at bounding box center [335, 202] width 23 height 7
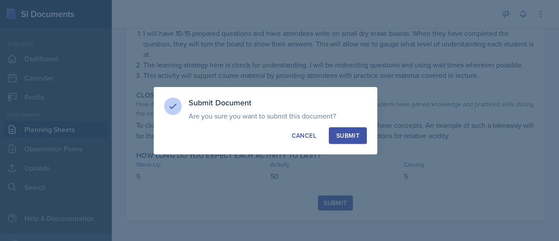
click at [351, 141] on button "Submit" at bounding box center [348, 135] width 38 height 17
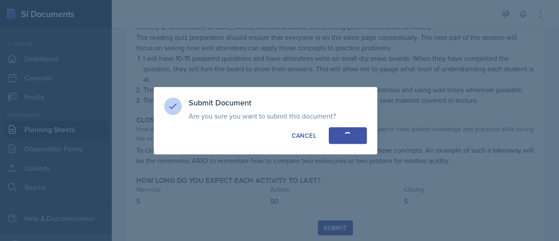
drag, startPoint x: 428, startPoint y: 79, endPoint x: 424, endPoint y: 109, distance: 29.9
click at [424, 109] on div at bounding box center [279, 120] width 559 height 241
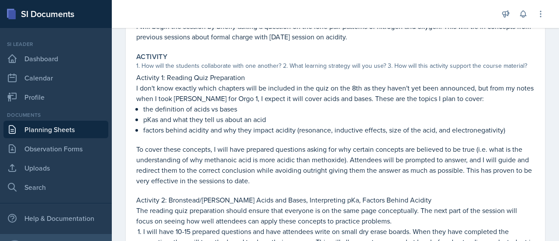
scroll to position [192, 0]
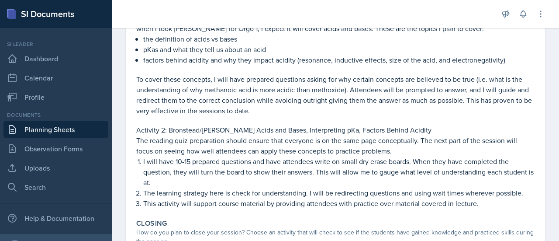
click at [307, 150] on p "The reading quiz preparation should ensure that everyone is on the same page co…" at bounding box center [335, 145] width 398 height 21
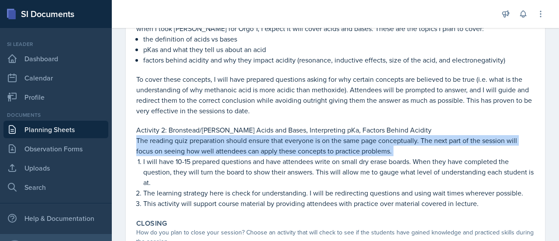
click at [307, 150] on p "The reading quiz preparation should ensure that everyone is on the same page co…" at bounding box center [335, 145] width 398 height 21
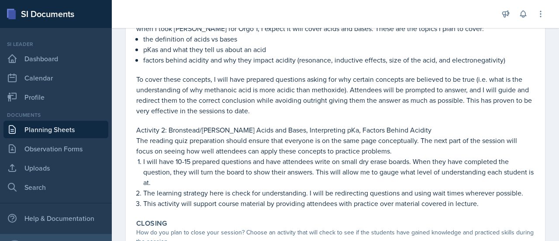
click at [307, 150] on p "The reading quiz preparation should ensure that everyone is on the same page co…" at bounding box center [335, 145] width 398 height 21
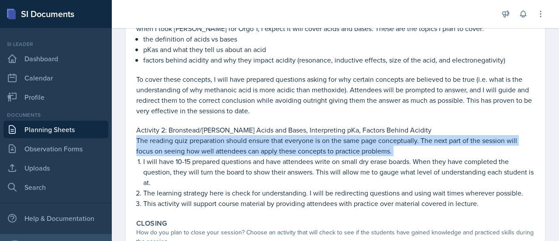
click at [307, 150] on p "The reading quiz preparation should ensure that everyone is on the same page co…" at bounding box center [335, 145] width 398 height 21
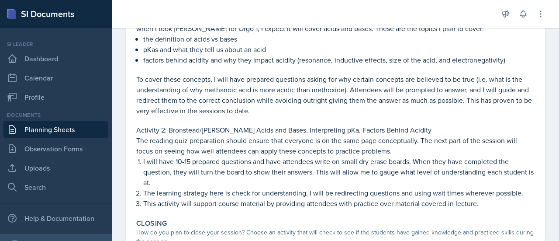
click at [291, 170] on p "I will have 10-15 prepared questions and have attendees write on small dry eras…" at bounding box center [338, 171] width 391 height 31
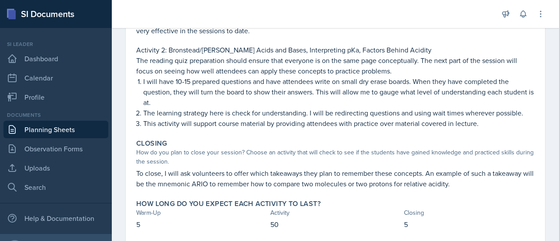
scroll to position [295, 0]
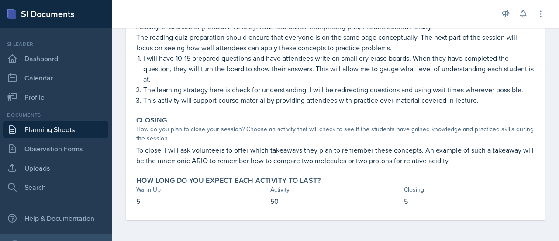
click at [292, 160] on p "To close, I will ask volunteers to offer which takeaways they plan to remember …" at bounding box center [335, 155] width 398 height 21
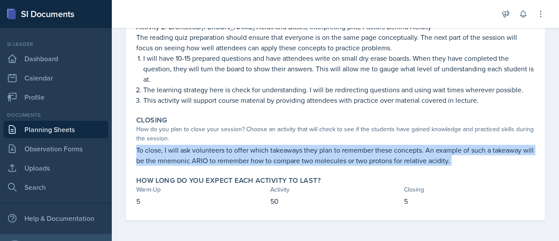
click at [292, 160] on p "To close, I will ask volunteers to offer which takeaways they plan to remember …" at bounding box center [335, 155] width 398 height 21
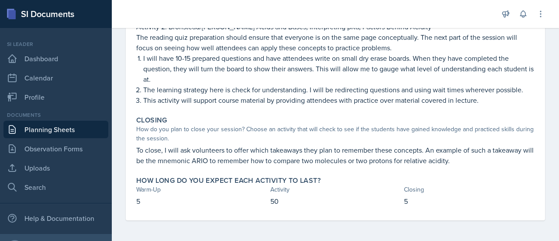
click at [292, 160] on p "To close, I will ask volunteers to offer which takeaways they plan to remember …" at bounding box center [335, 155] width 398 height 21
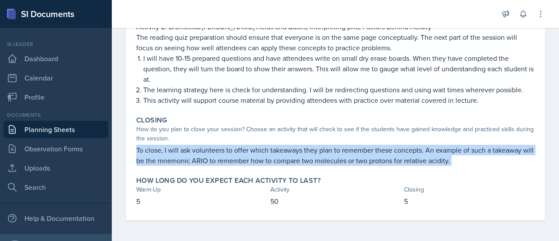
click at [292, 160] on p "To close, I will ask volunteers to offer which takeaways they plan to remember …" at bounding box center [335, 155] width 398 height 21
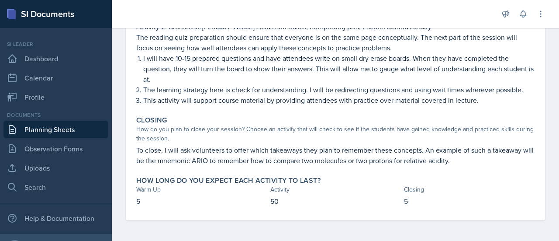
click at [281, 177] on label "How long do you expect each activity to last?" at bounding box center [228, 180] width 184 height 9
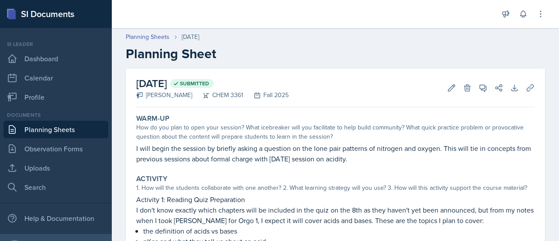
click at [448, 156] on p "I will begin the session by briefly asking a question on the lone pair patterns…" at bounding box center [335, 153] width 398 height 21
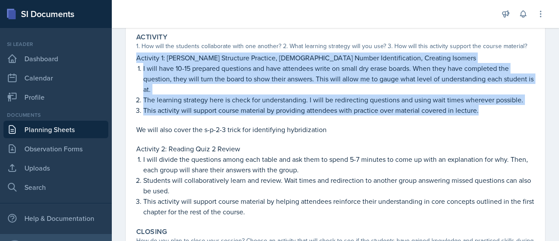
scroll to position [152, 0]
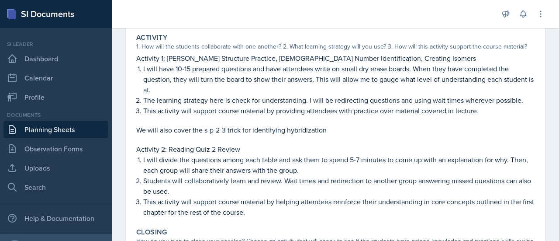
click at [289, 156] on p "I will divide the questions among each table and ask them to spend 5-7 minutes …" at bounding box center [338, 164] width 391 height 21
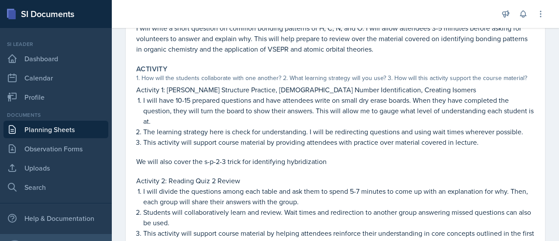
scroll to position [120, 0]
click at [173, 70] on div "Activity" at bounding box center [335, 69] width 398 height 9
click at [140, 94] on p "Activity 1: [PERSON_NAME] Structure Practice, [DEMOGRAPHIC_DATA] Number Identif…" at bounding box center [335, 90] width 398 height 10
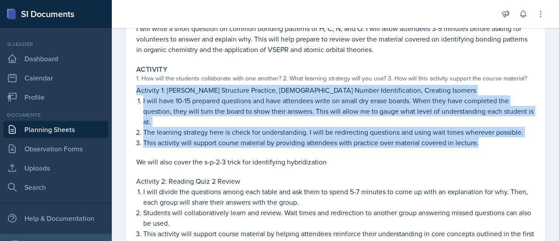
drag, startPoint x: 137, startPoint y: 90, endPoint x: 497, endPoint y: 142, distance: 364.6
click at [497, 142] on div "Activity 1: Lewis Structure Practice, Steric Number Identification, Creating Is…" at bounding box center [335, 126] width 398 height 82
copy div "Activity 1: Lewis Structure Practice, Steric Number Identification, Creating Is…"
